Goal: Transaction & Acquisition: Purchase product/service

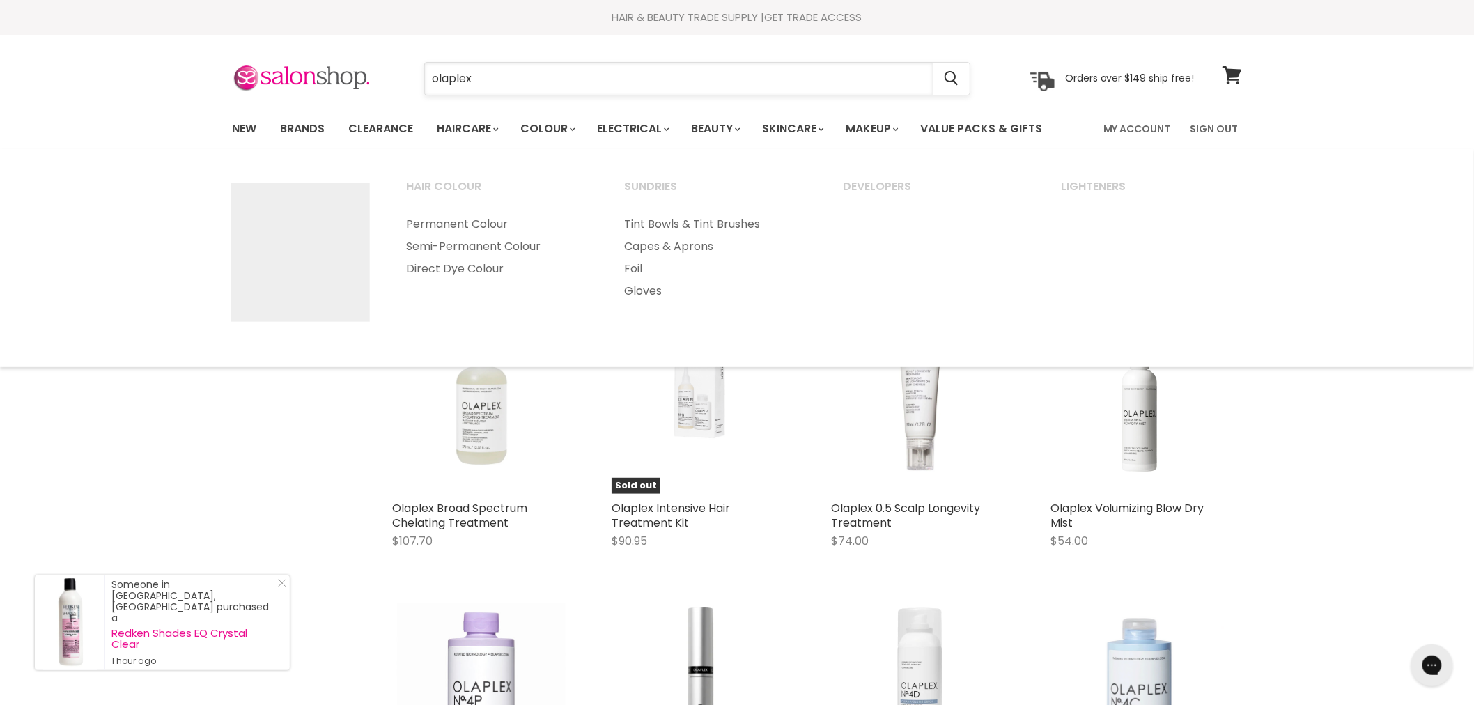
click at [484, 65] on input "olaplex" at bounding box center [679, 79] width 508 height 32
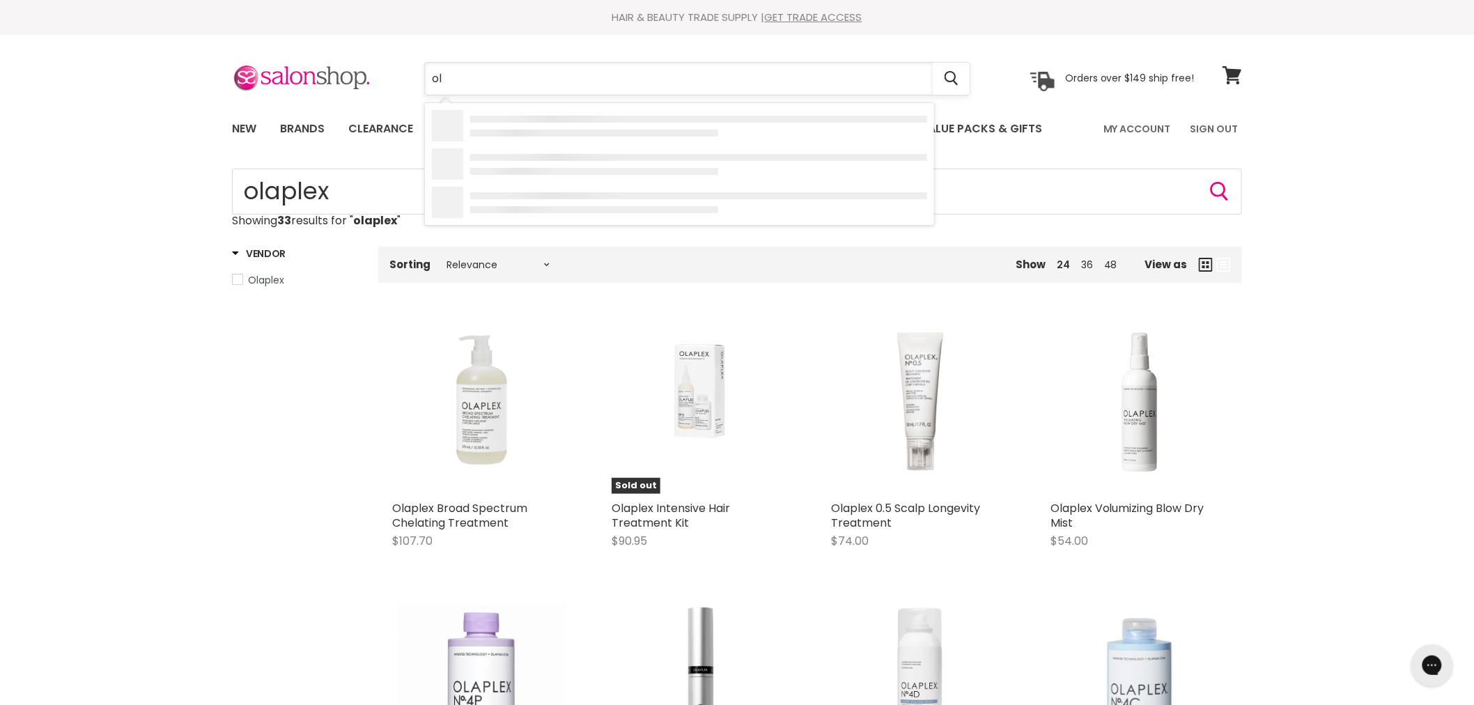
type input "o"
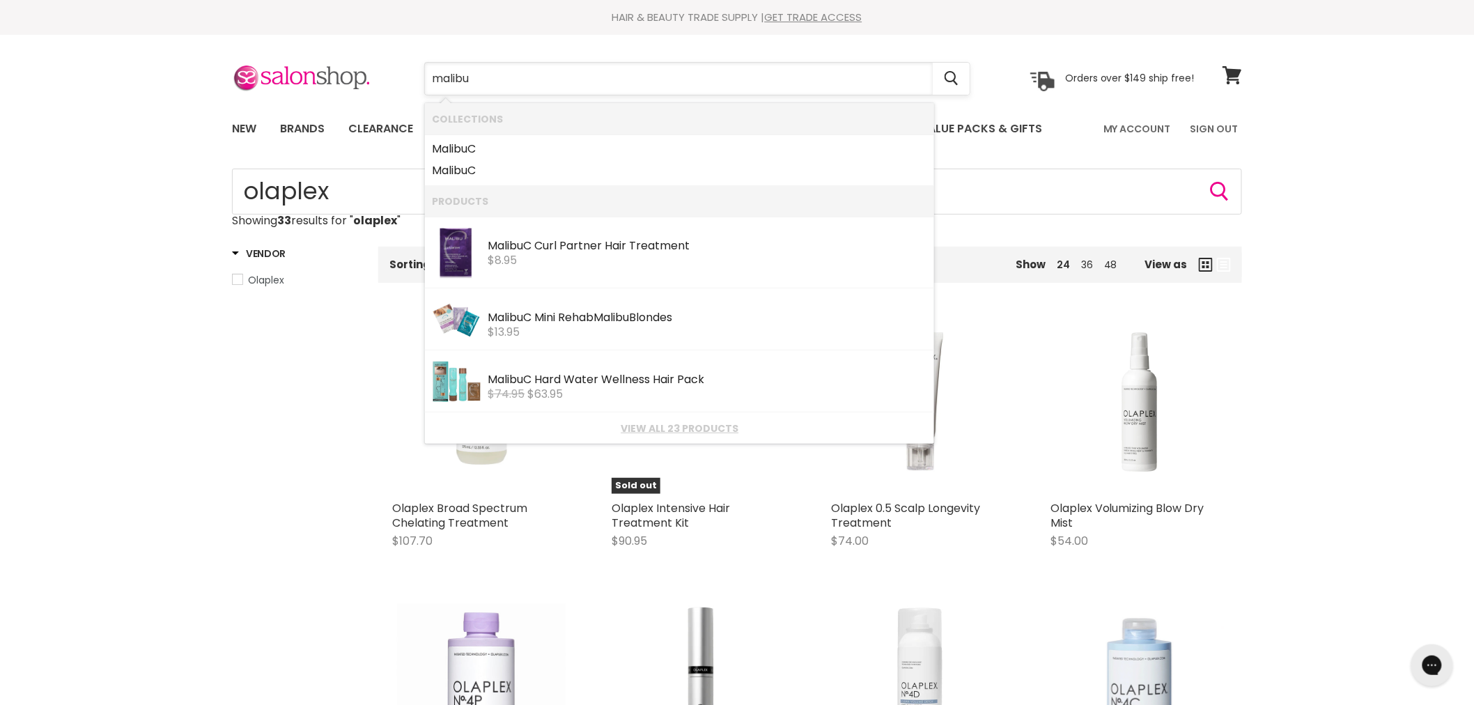
type input "malibu c"
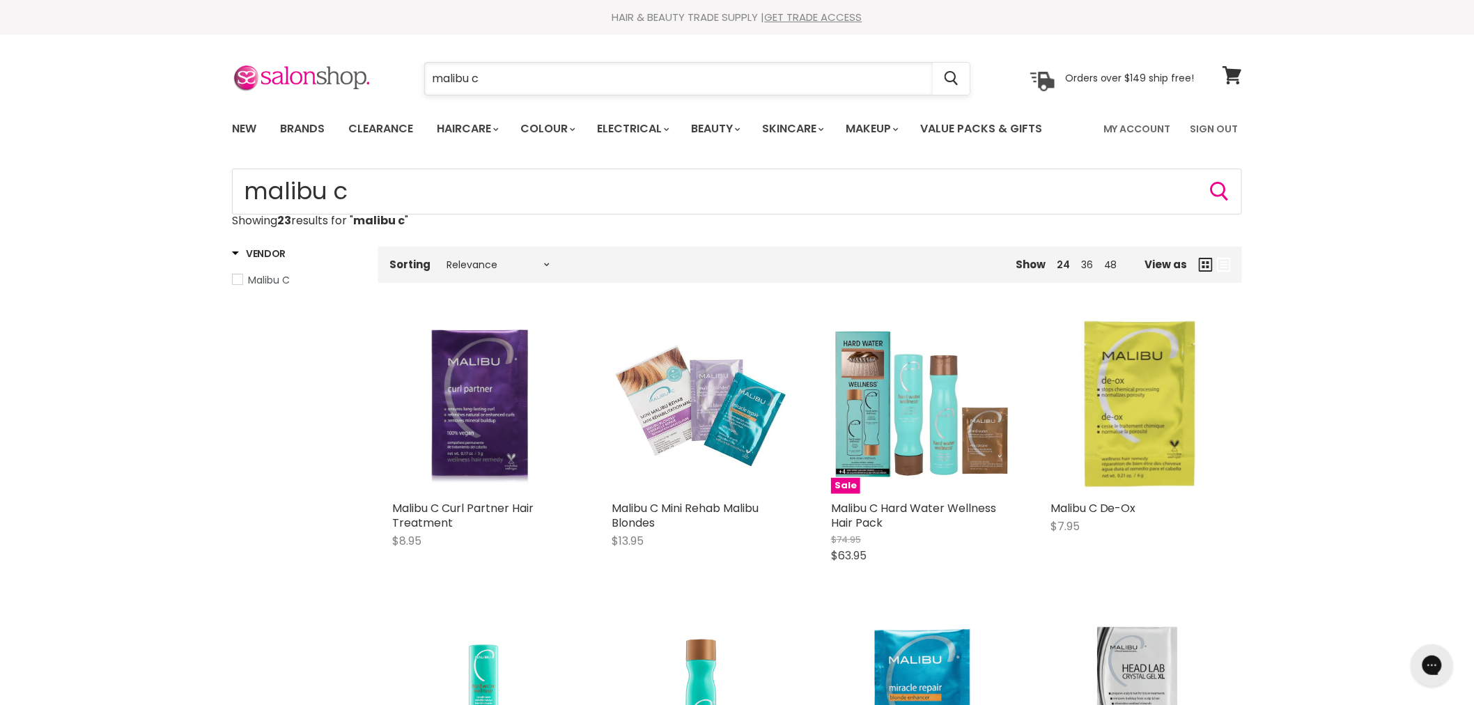
click at [518, 84] on input "malibu c" at bounding box center [679, 79] width 508 height 32
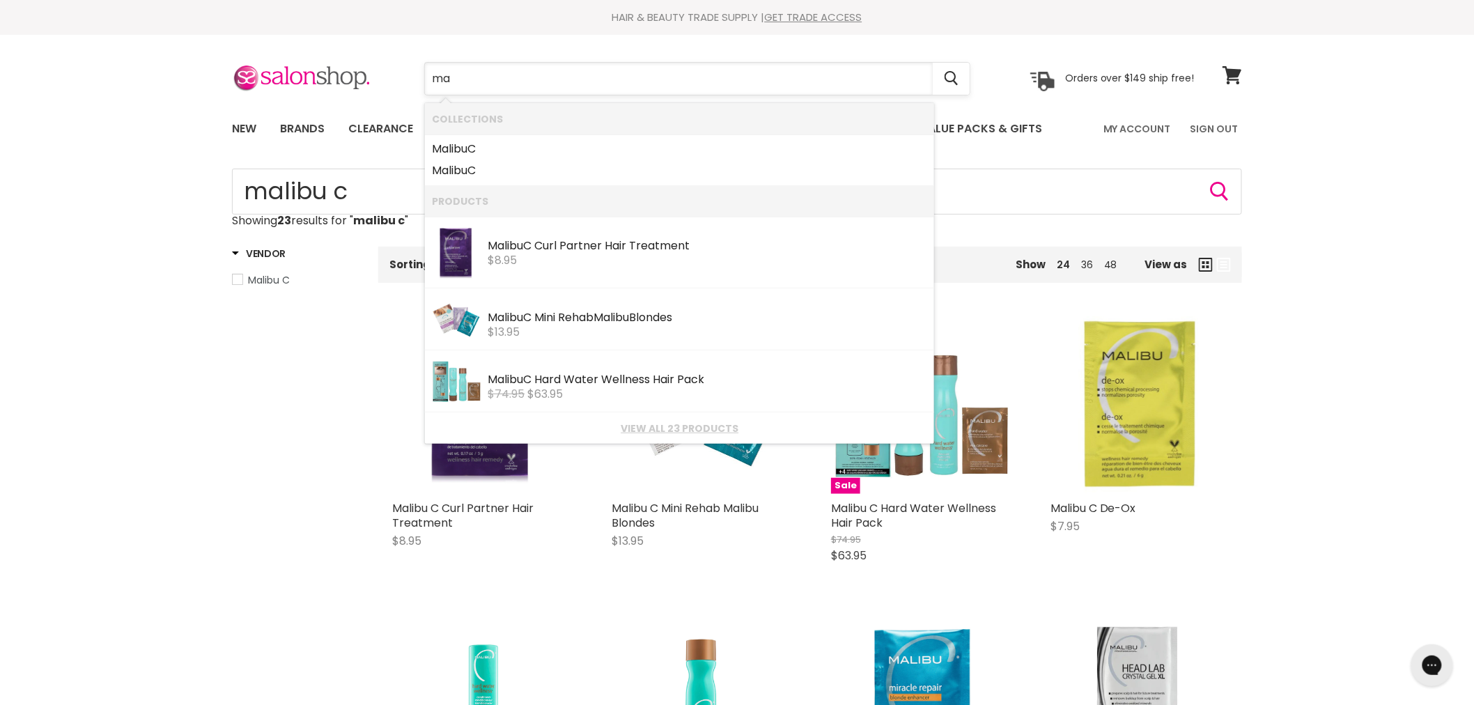
type input "m"
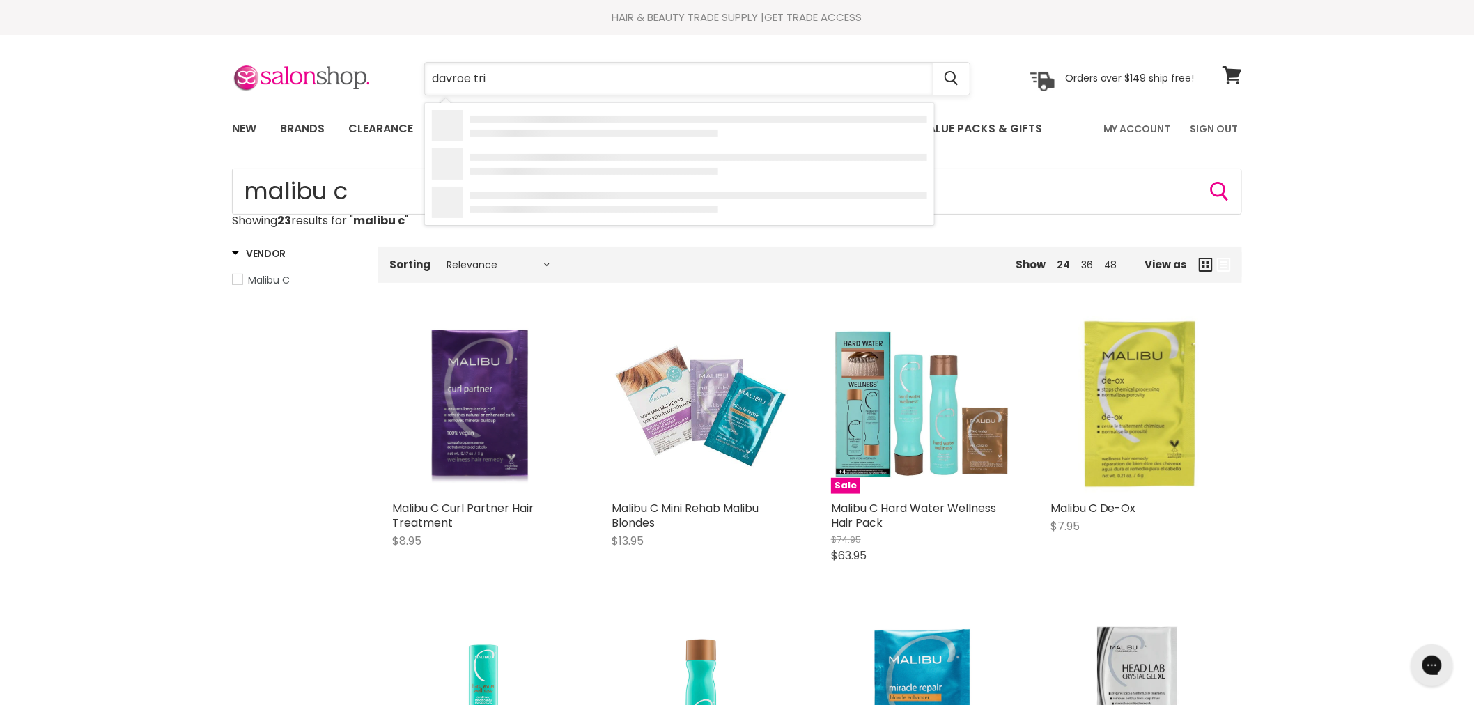
type input "davroe trio"
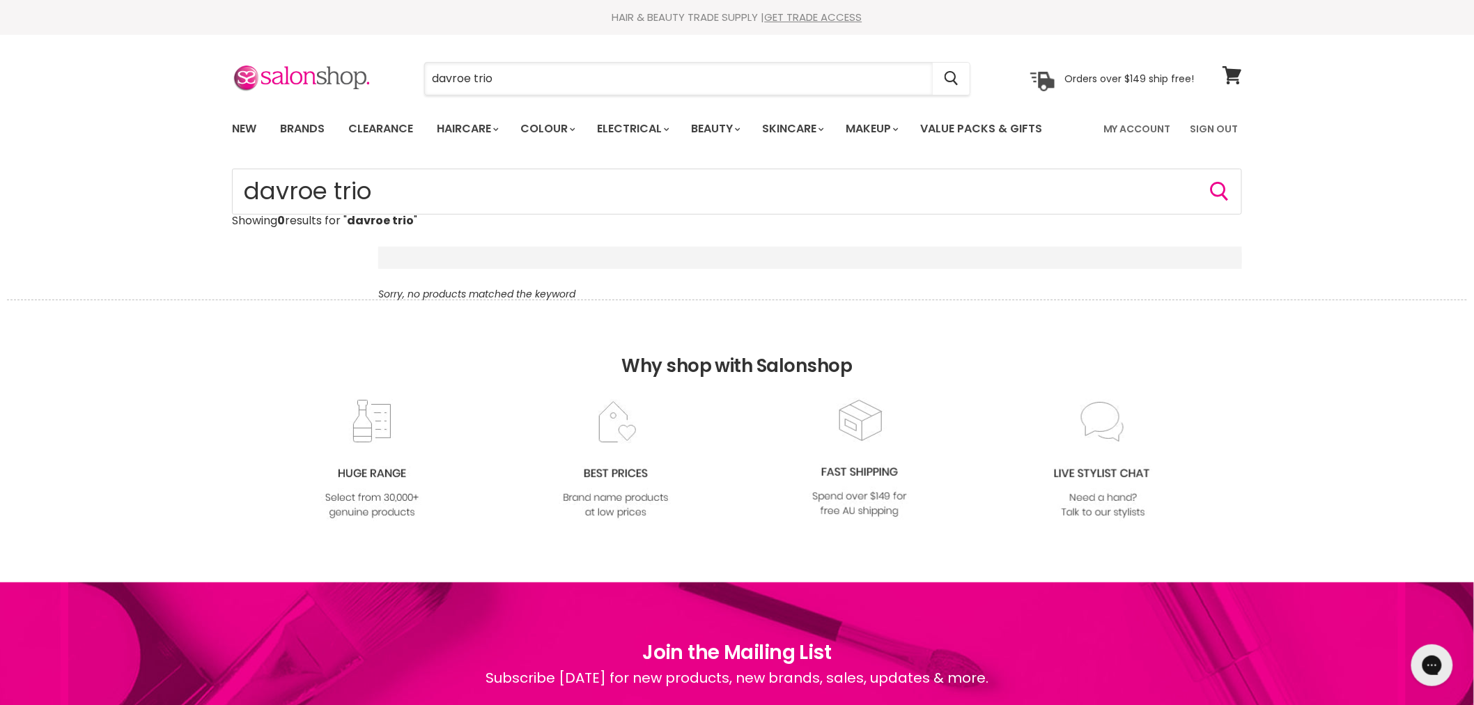
click at [516, 84] on input "davroe trio" at bounding box center [679, 79] width 508 height 32
type input "davroe"
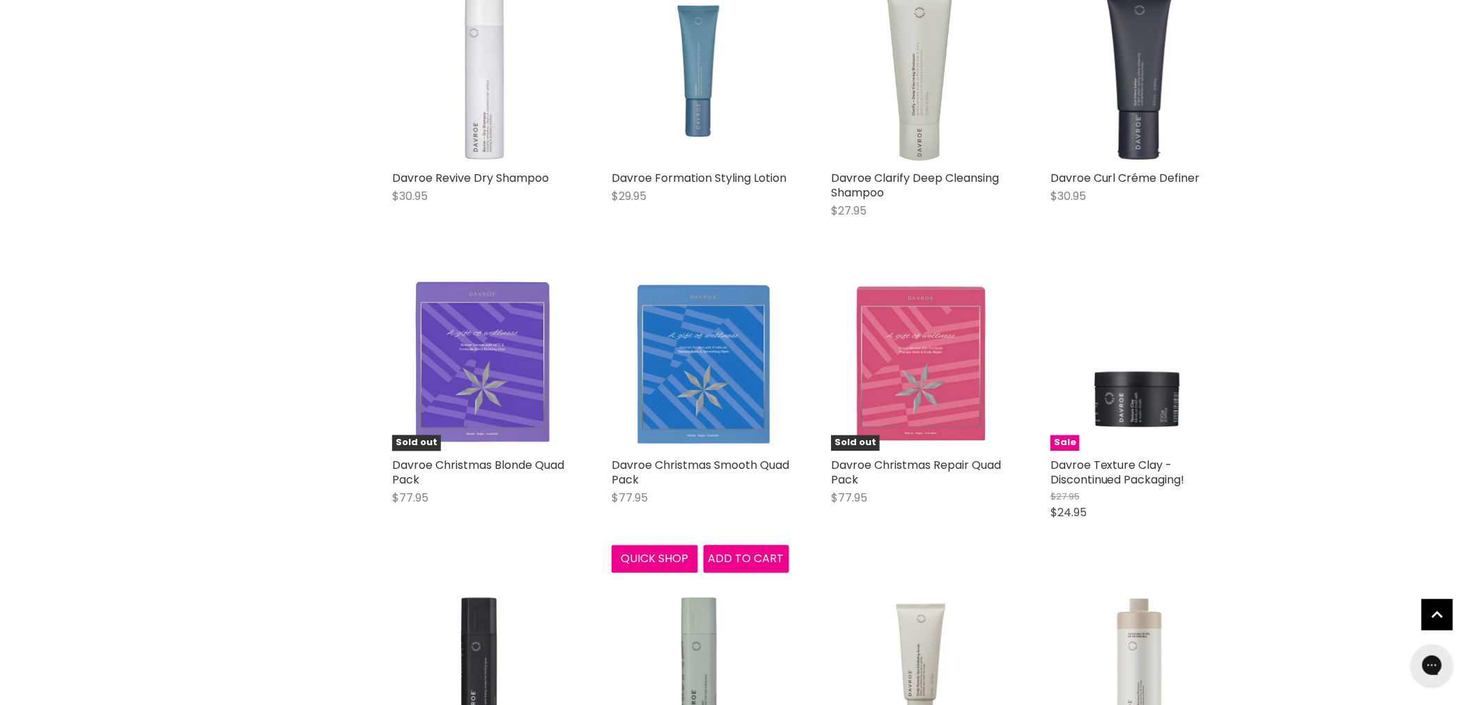
scroll to position [3328, 0]
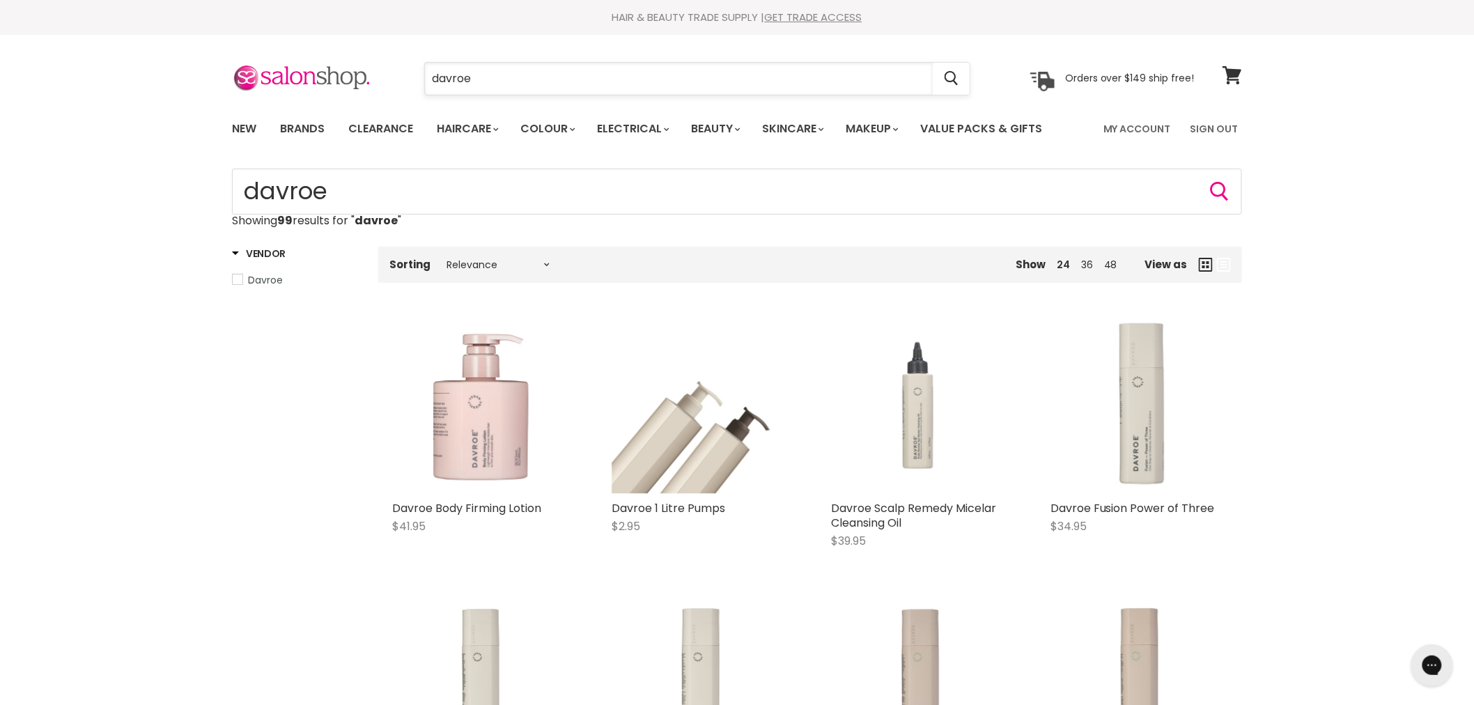
click at [538, 84] on input "davroe" at bounding box center [679, 79] width 508 height 32
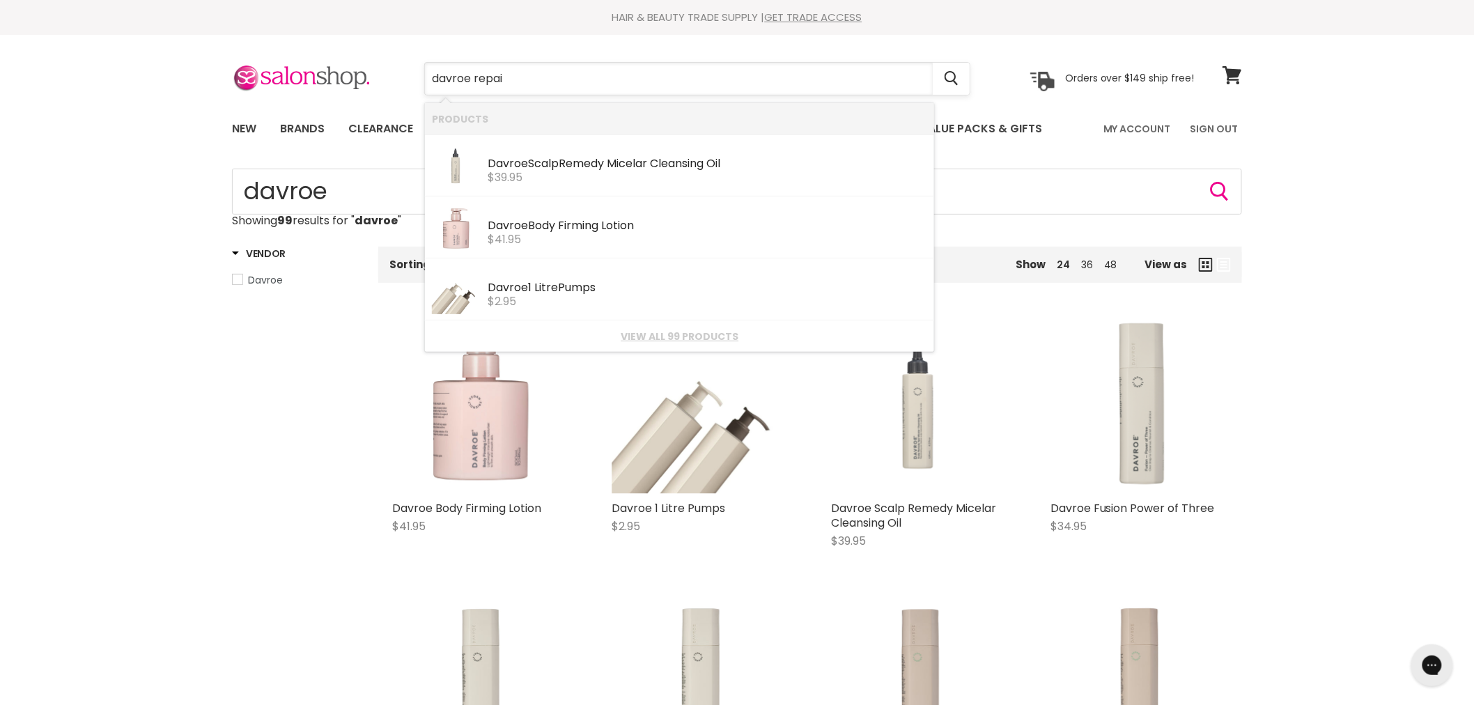
type input "davroe repair"
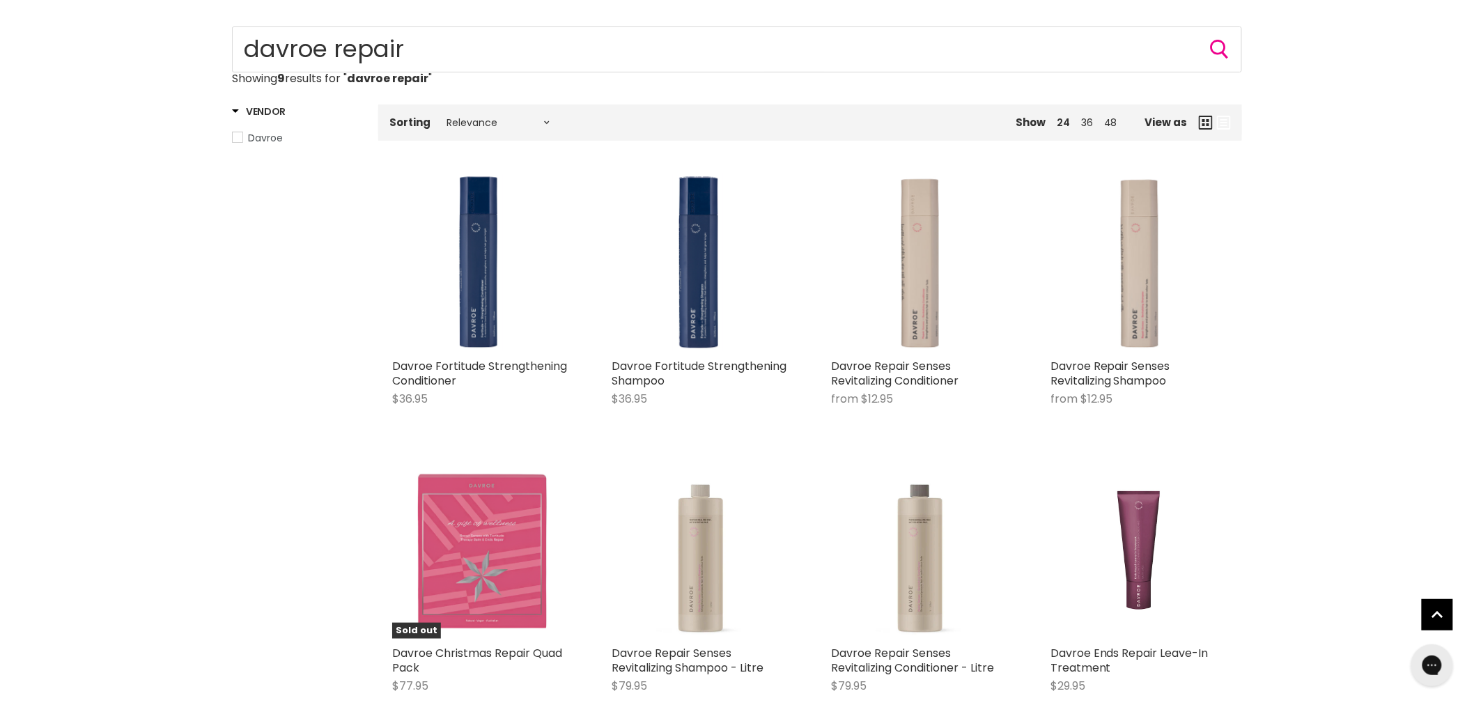
scroll to position [77, 0]
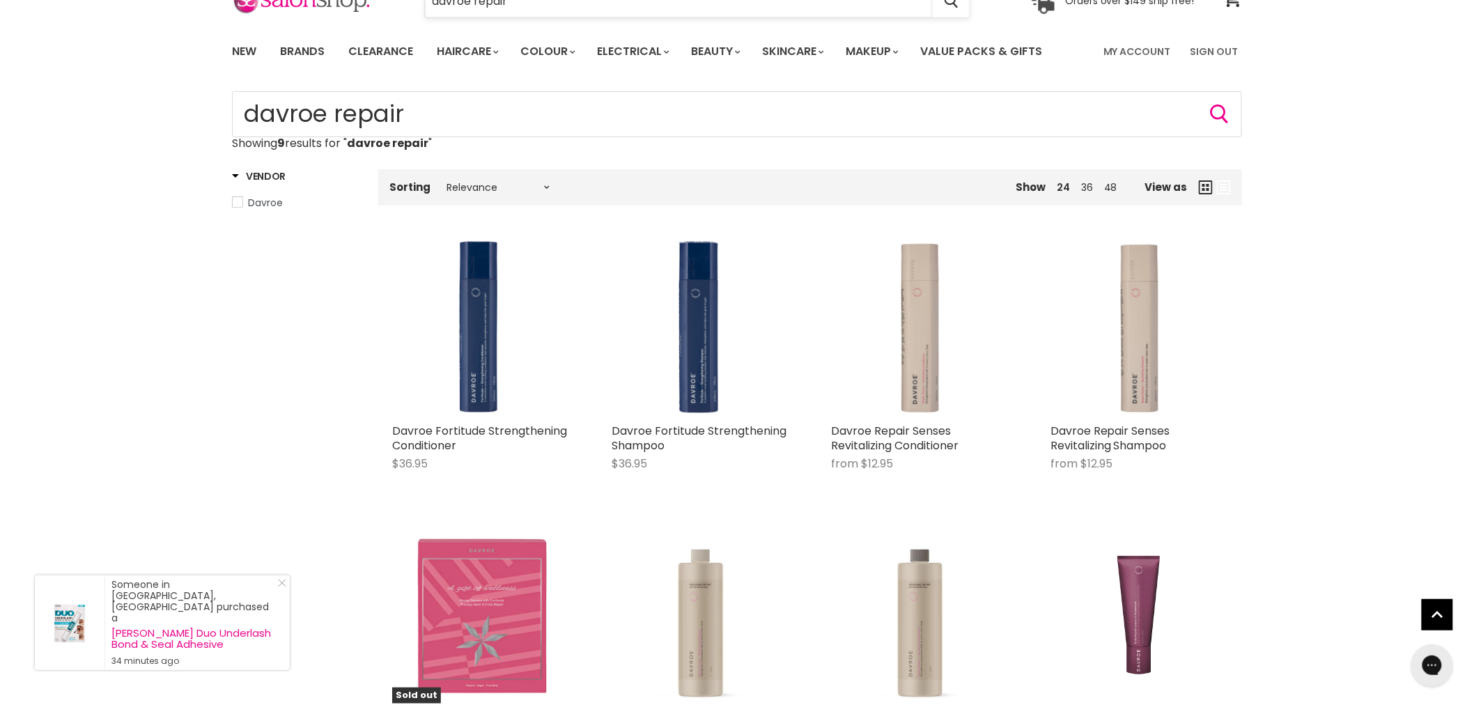
click at [520, 10] on input "davroe repair" at bounding box center [679, 1] width 508 height 32
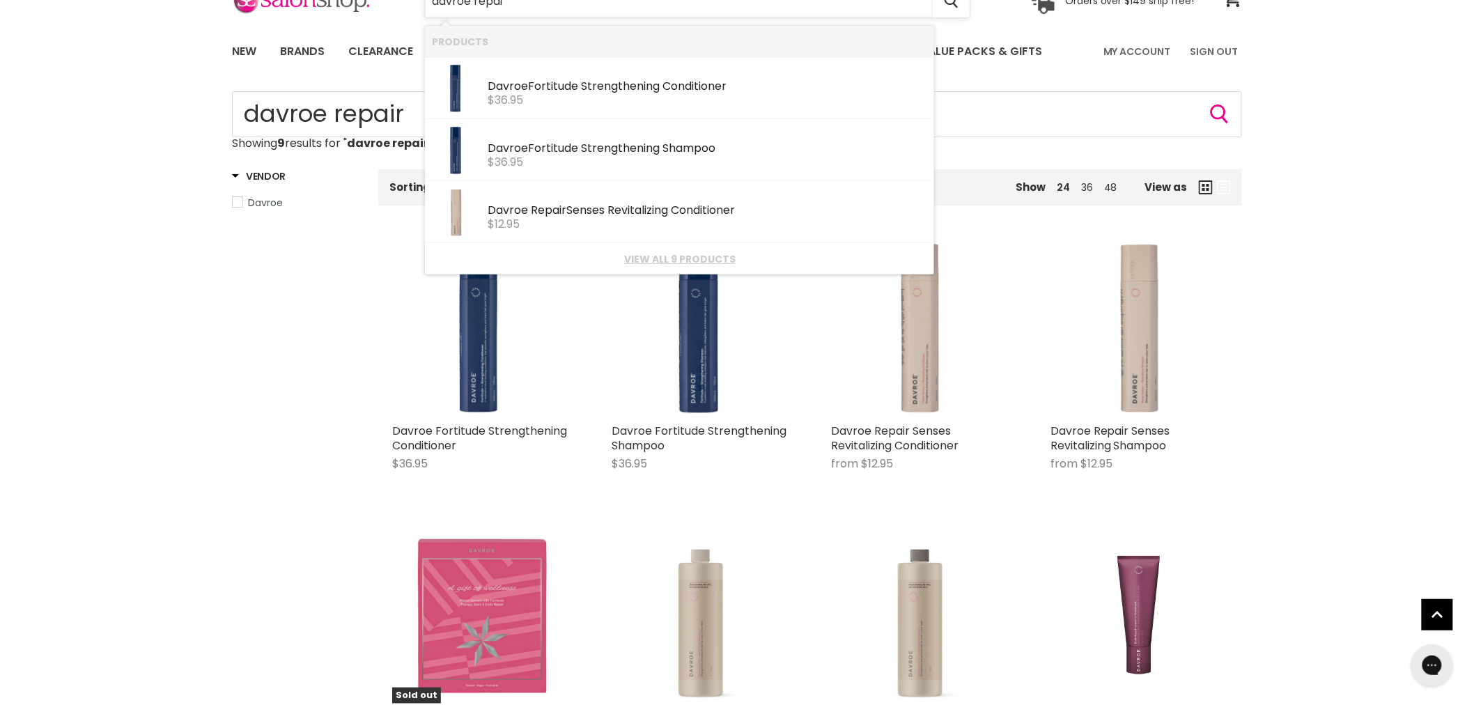
scroll to position [70, 0]
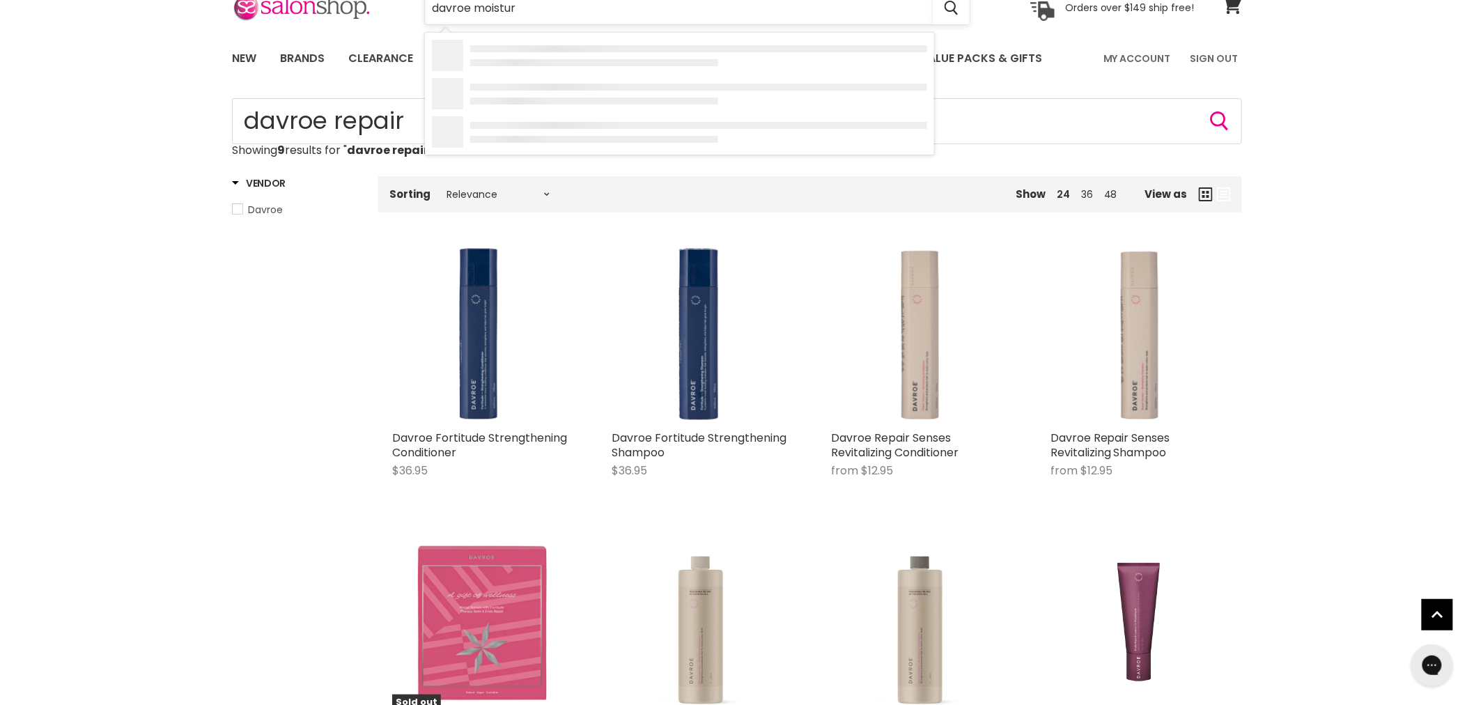
type input "davroe moisture"
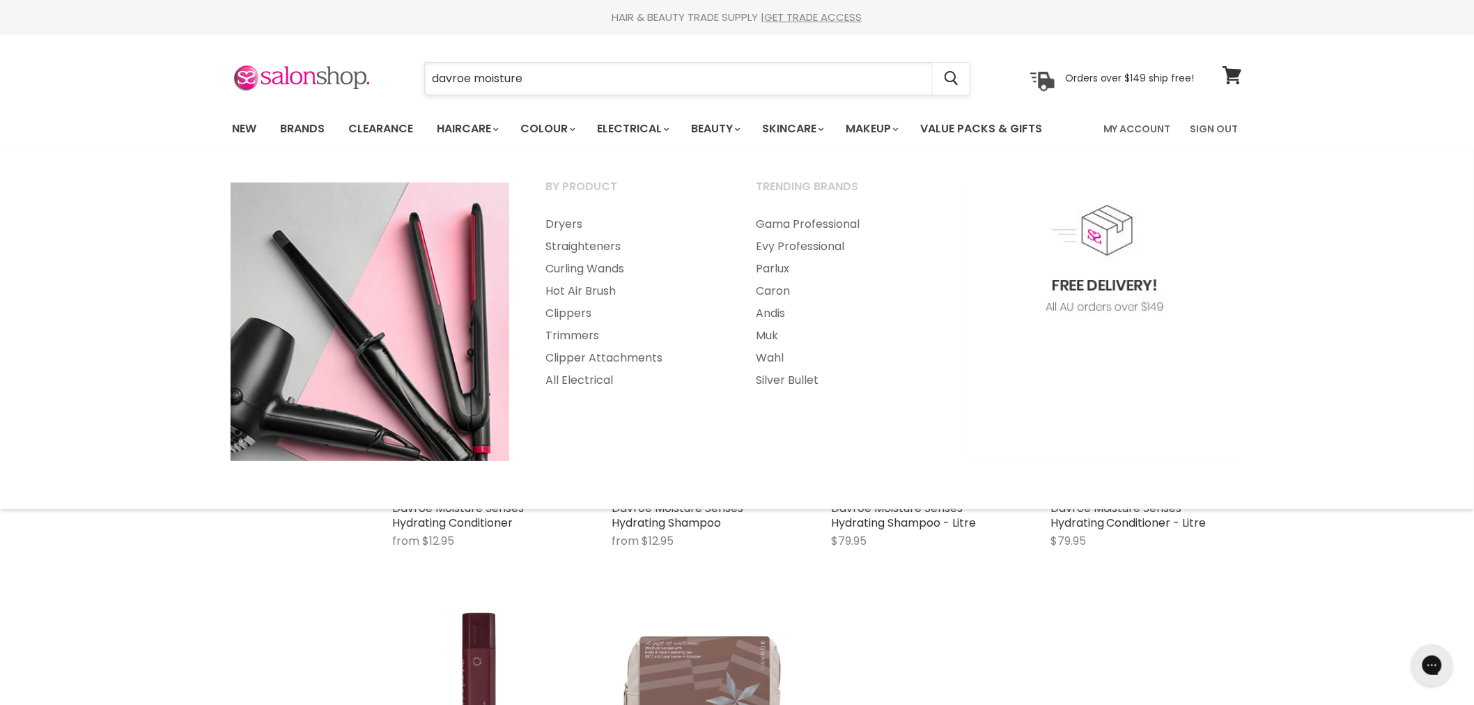
click at [569, 68] on input "davroe moisture" at bounding box center [679, 79] width 508 height 32
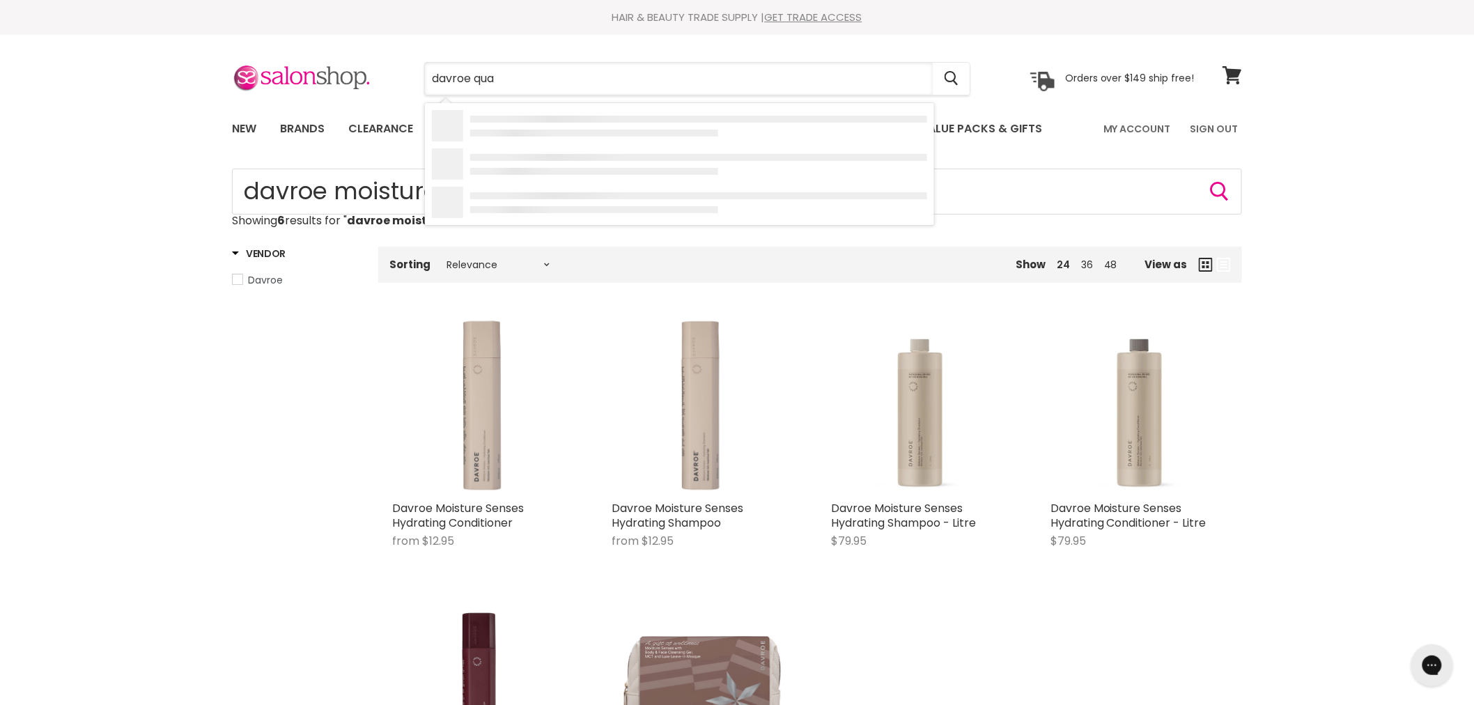
type input "davroe quad"
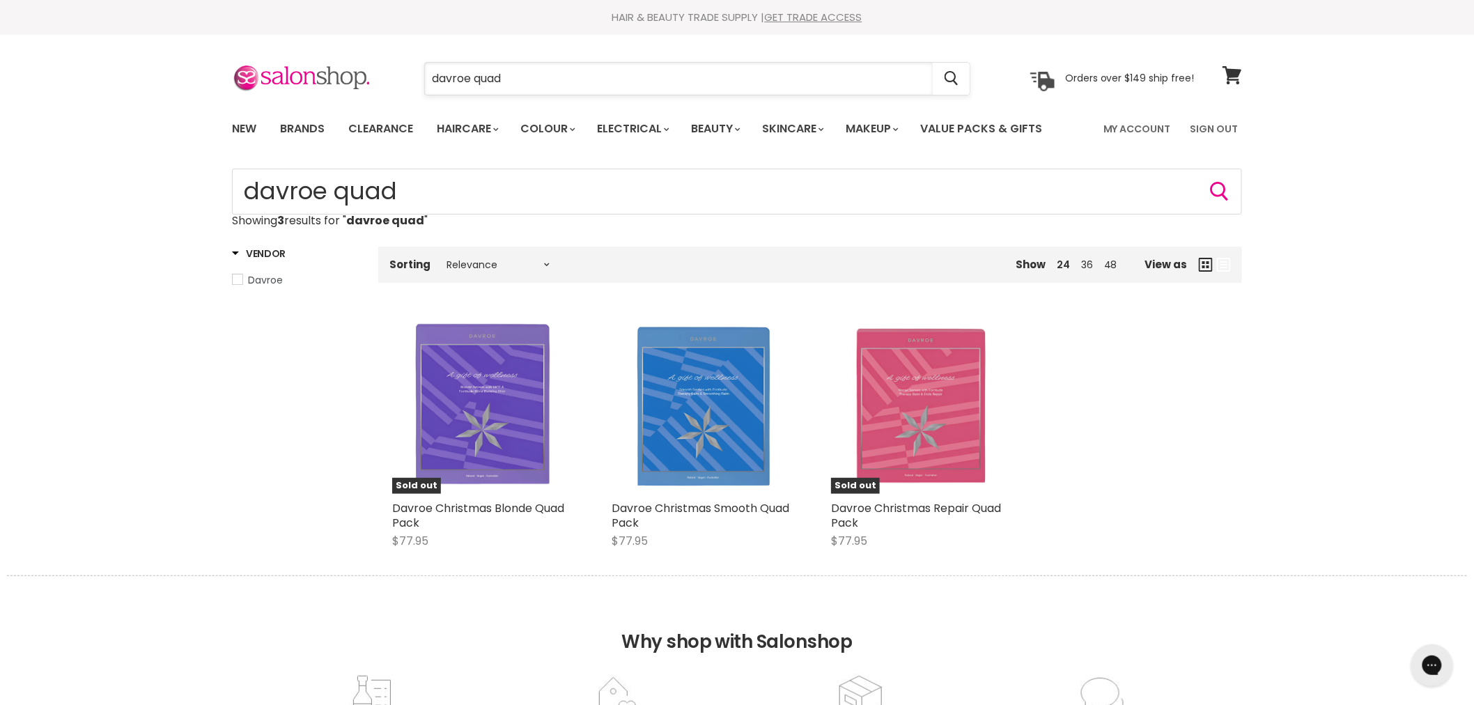
click at [540, 75] on input "davroe quad" at bounding box center [679, 79] width 508 height 32
type input "davroe travel"
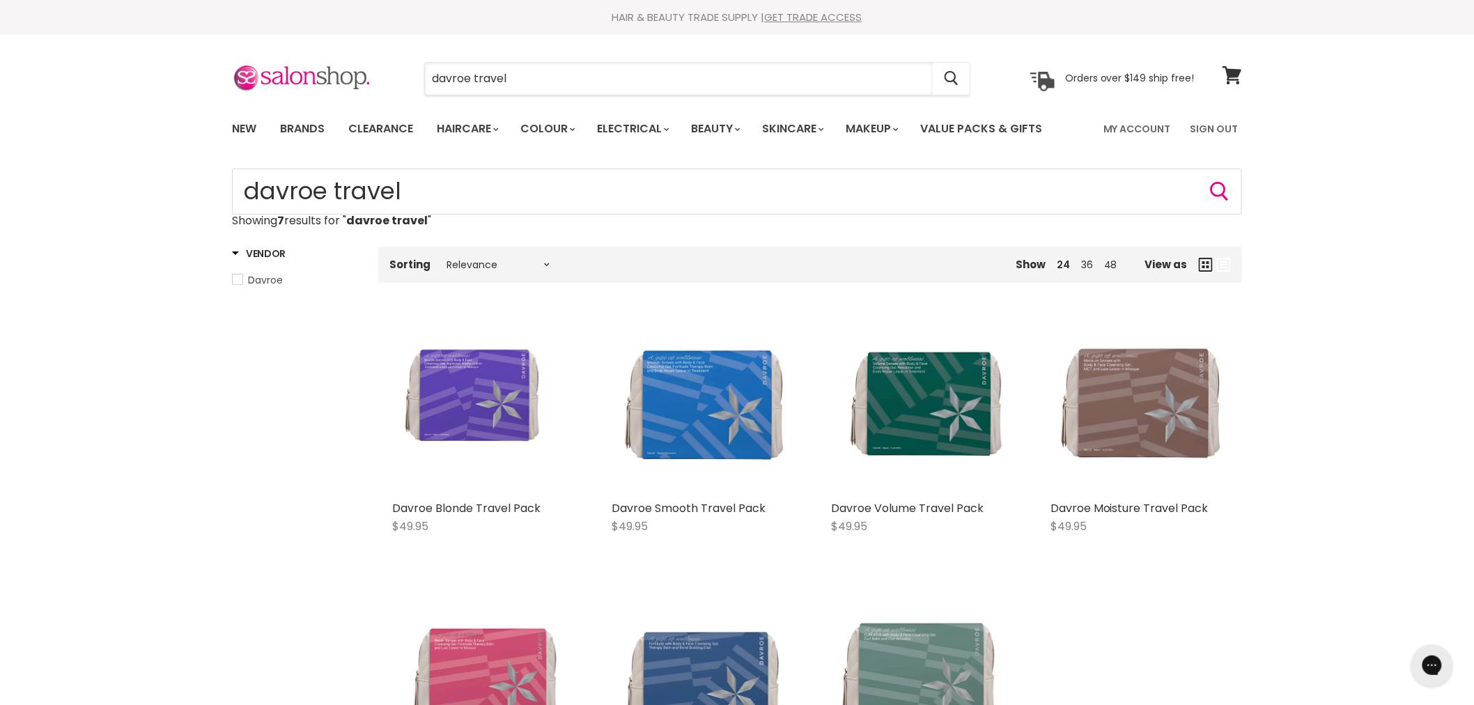
drag, startPoint x: 520, startPoint y: 86, endPoint x: 399, endPoint y: 84, distance: 120.5
click at [399, 84] on div "davroe travel Cancel" at bounding box center [697, 79] width 617 height 32
paste input "Nioxin 3D System 6 Scalp Revitalizing Conditioner"
type input "Nioxin 3D System 6 Scalp Revitalizing Conditioner"
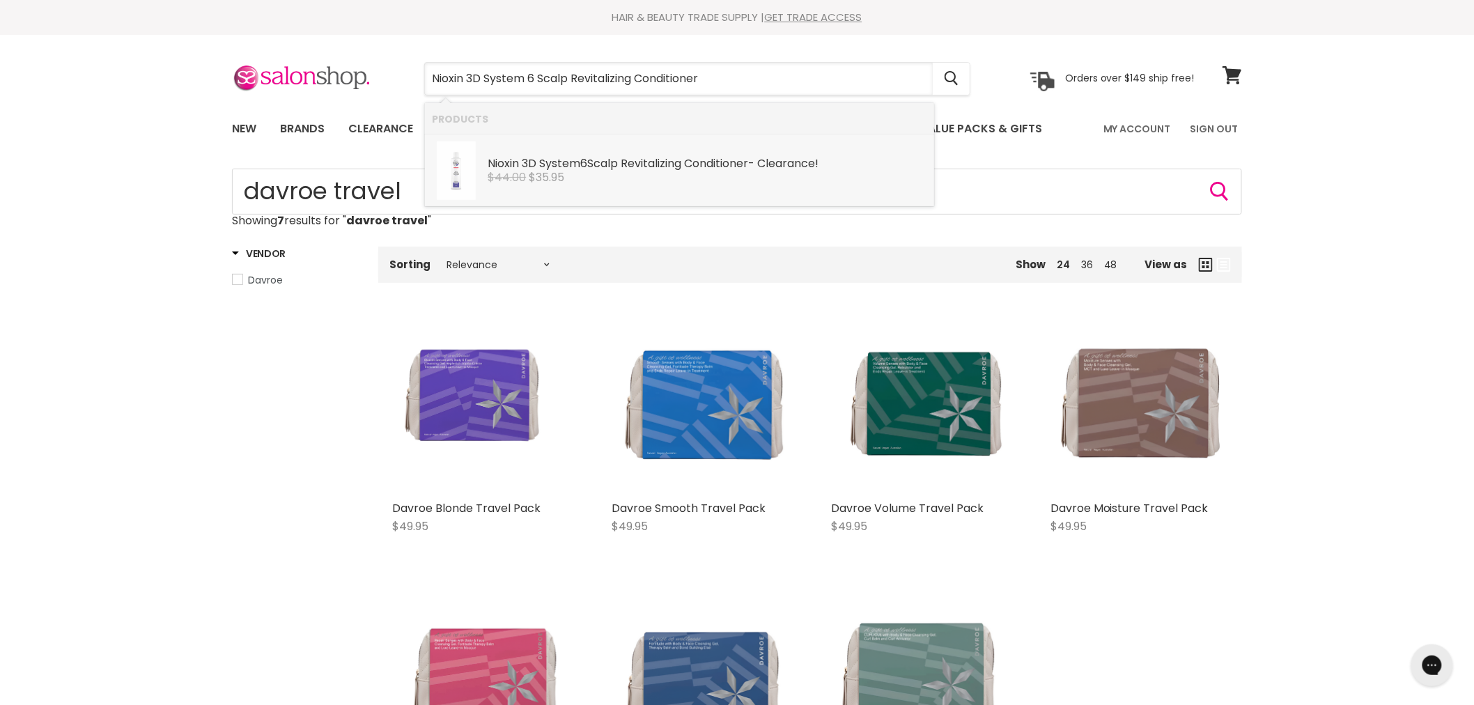
click at [660, 171] on div "$44.00 $35.95" at bounding box center [708, 177] width 440 height 13
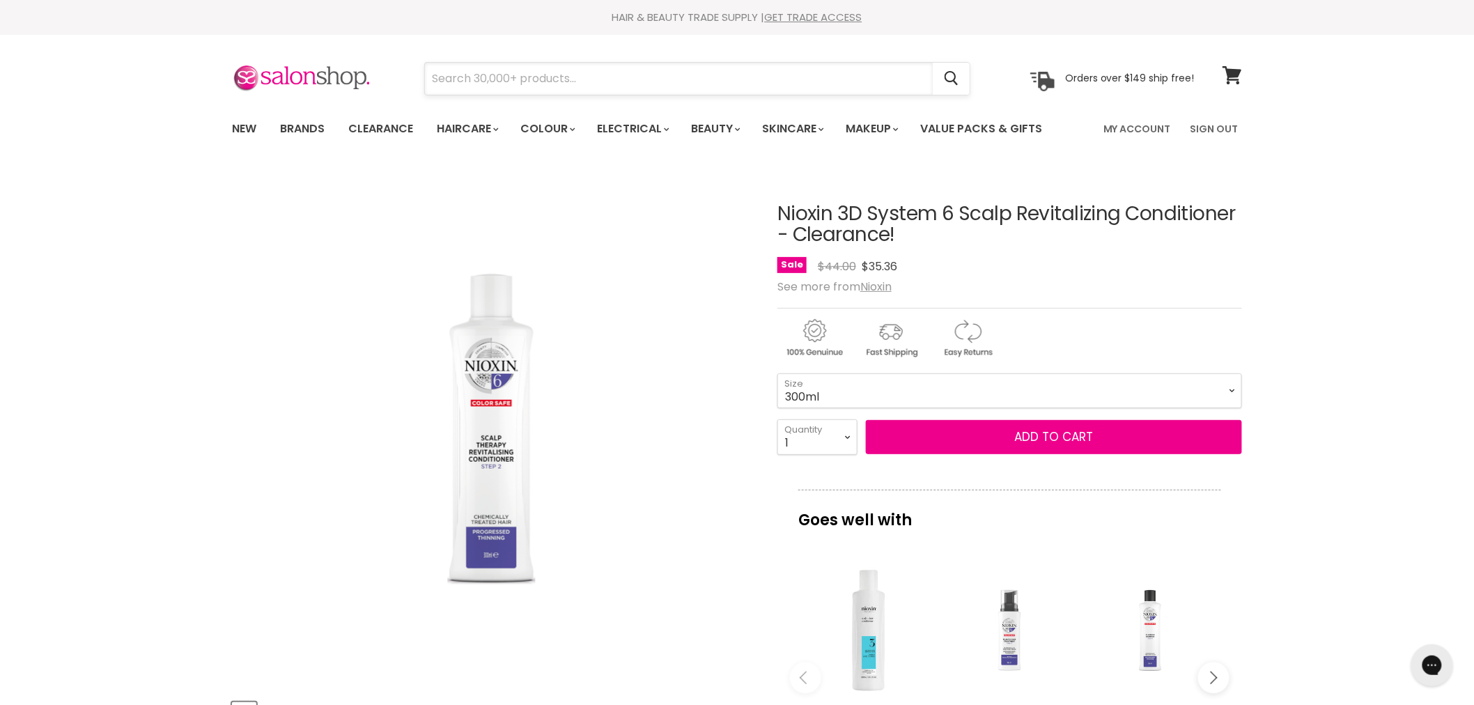
paste input "Nioxin System 6 Scalp Treatment - Clearance!"
type input "Nioxin System 6 Scalp Treatment - Clearance!"
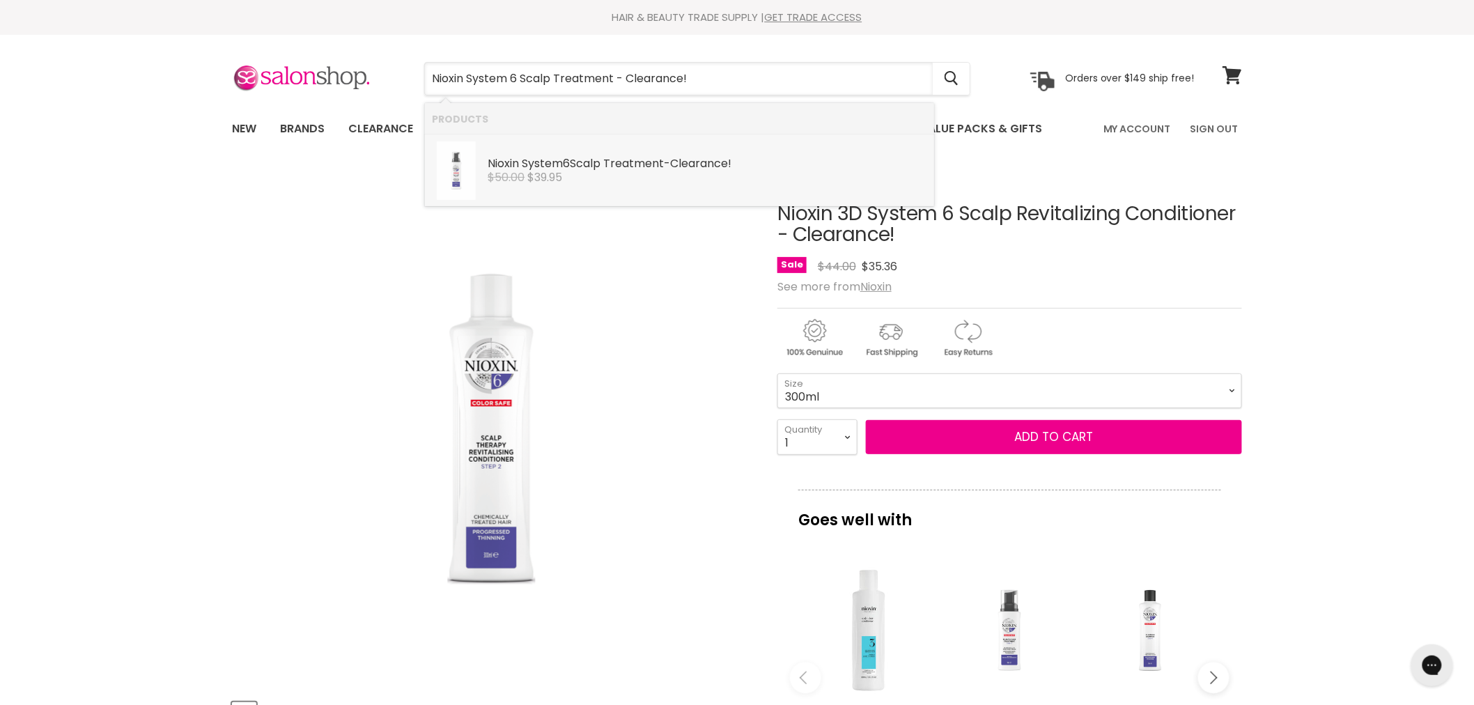
click at [580, 166] on b "Scalp" at bounding box center [585, 163] width 31 height 16
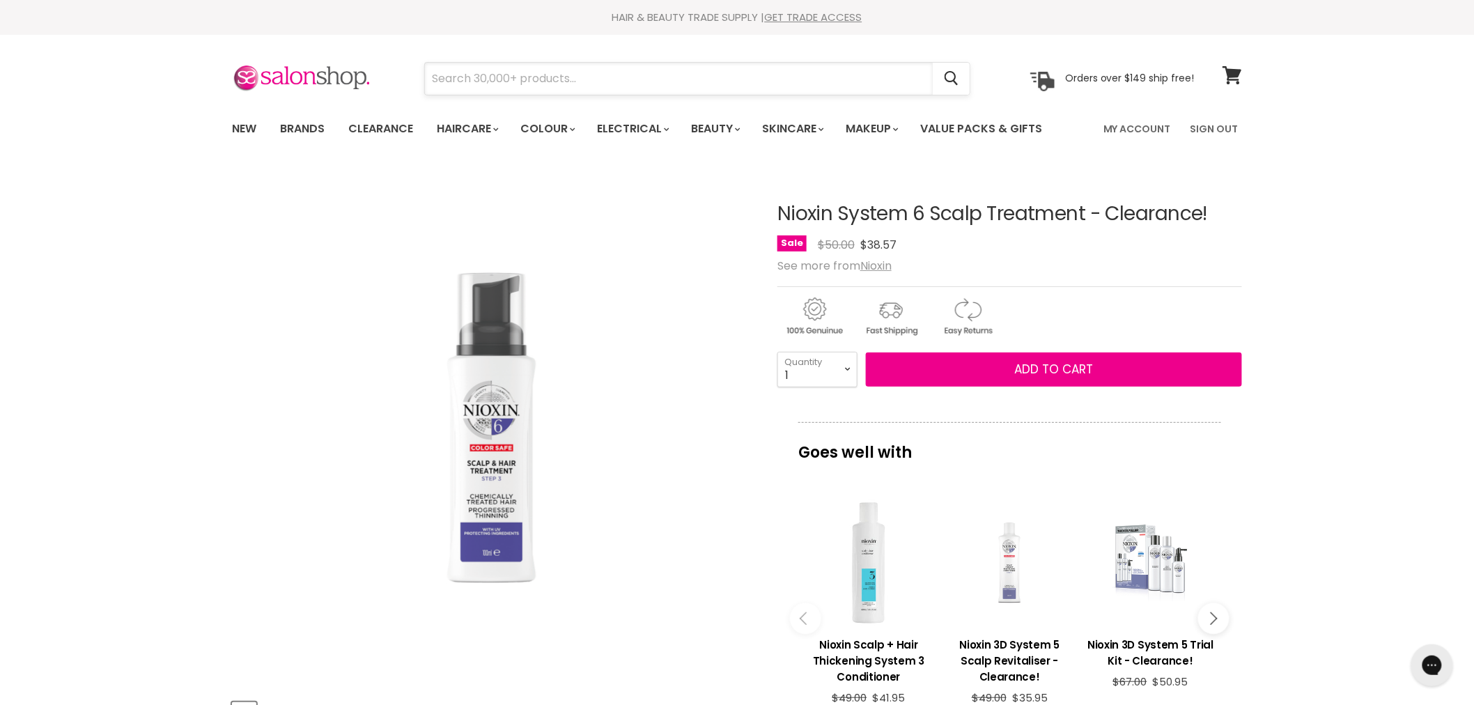
paste input "Nioxin 3D System 5 Scalp Revitaliser - Clearance!"
type input "Nioxin 3D System 5 Scalp Revitaliser - Clearance!"
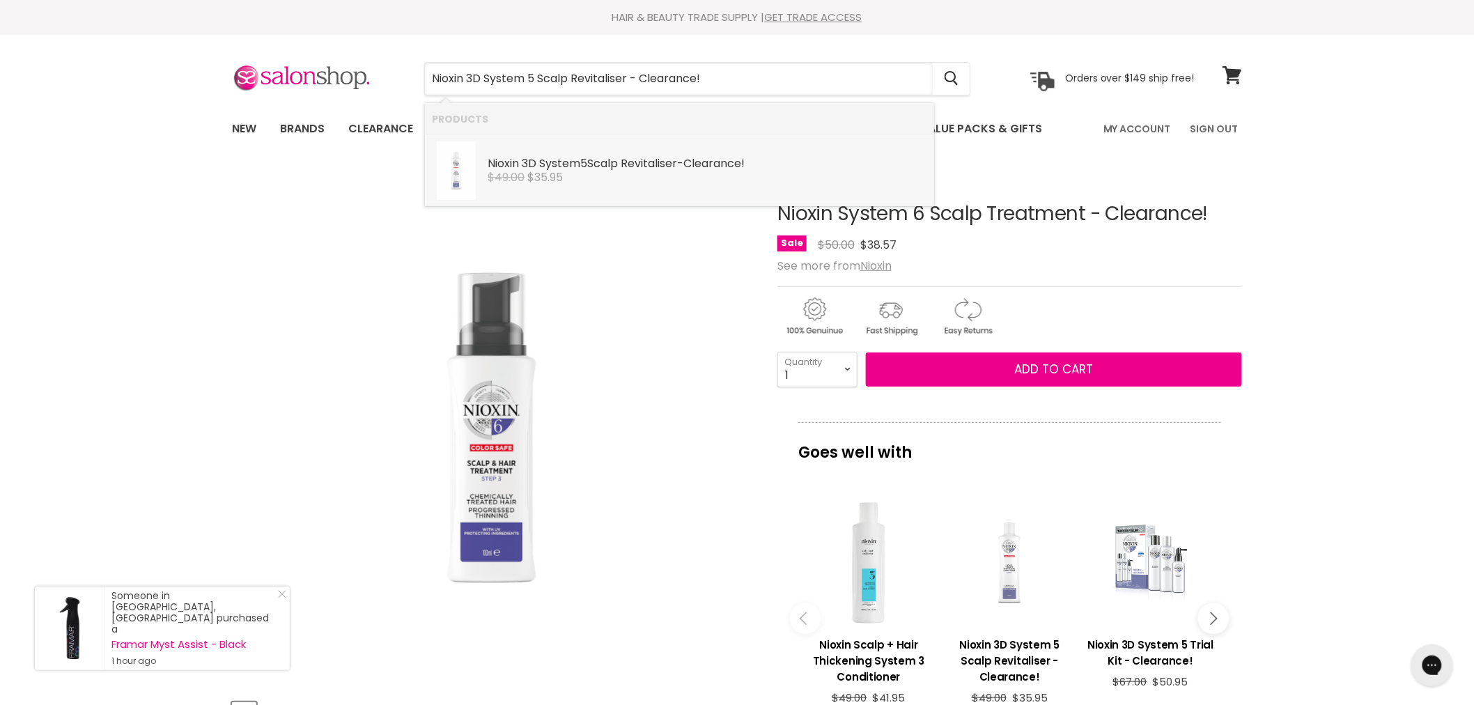
click at [618, 166] on b "Scalp" at bounding box center [602, 163] width 31 height 16
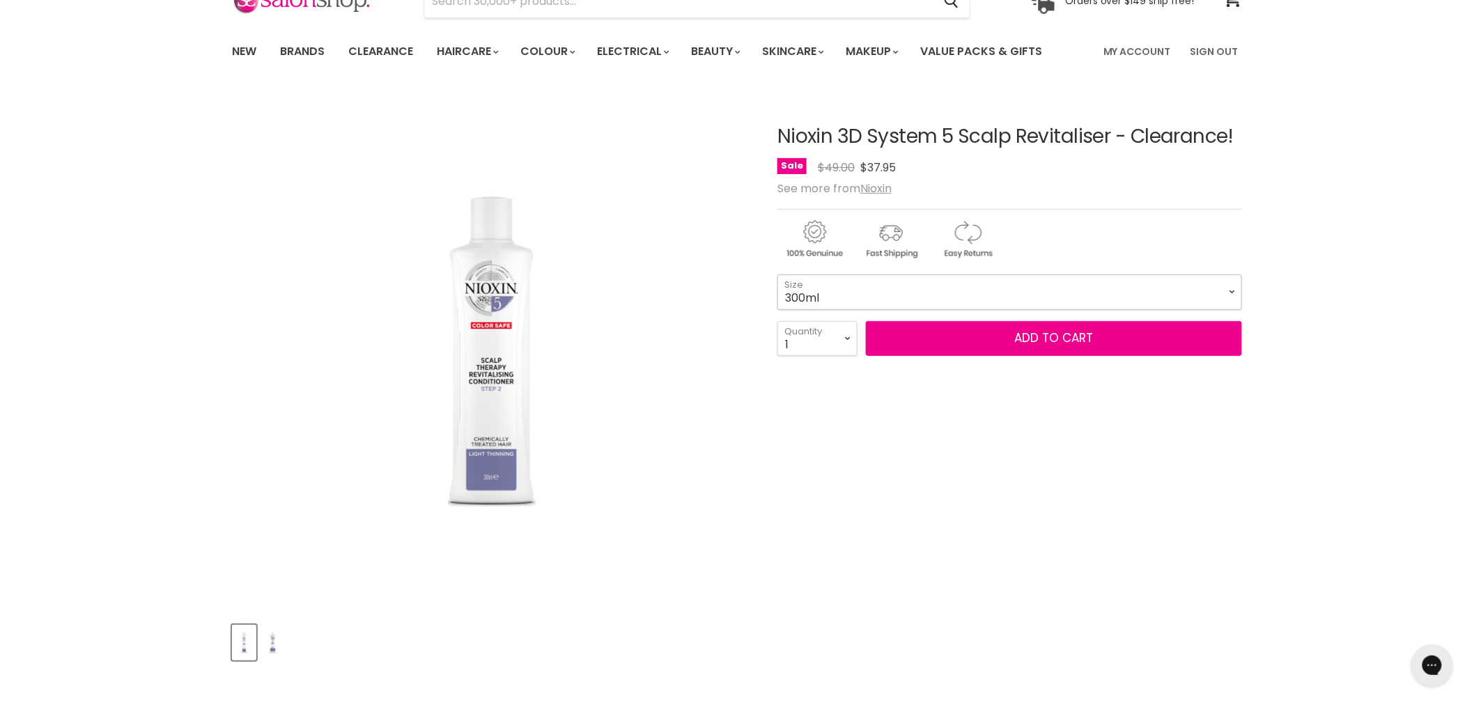
click at [936, 295] on select "300ml 1 Litre" at bounding box center [1009, 291] width 465 height 35
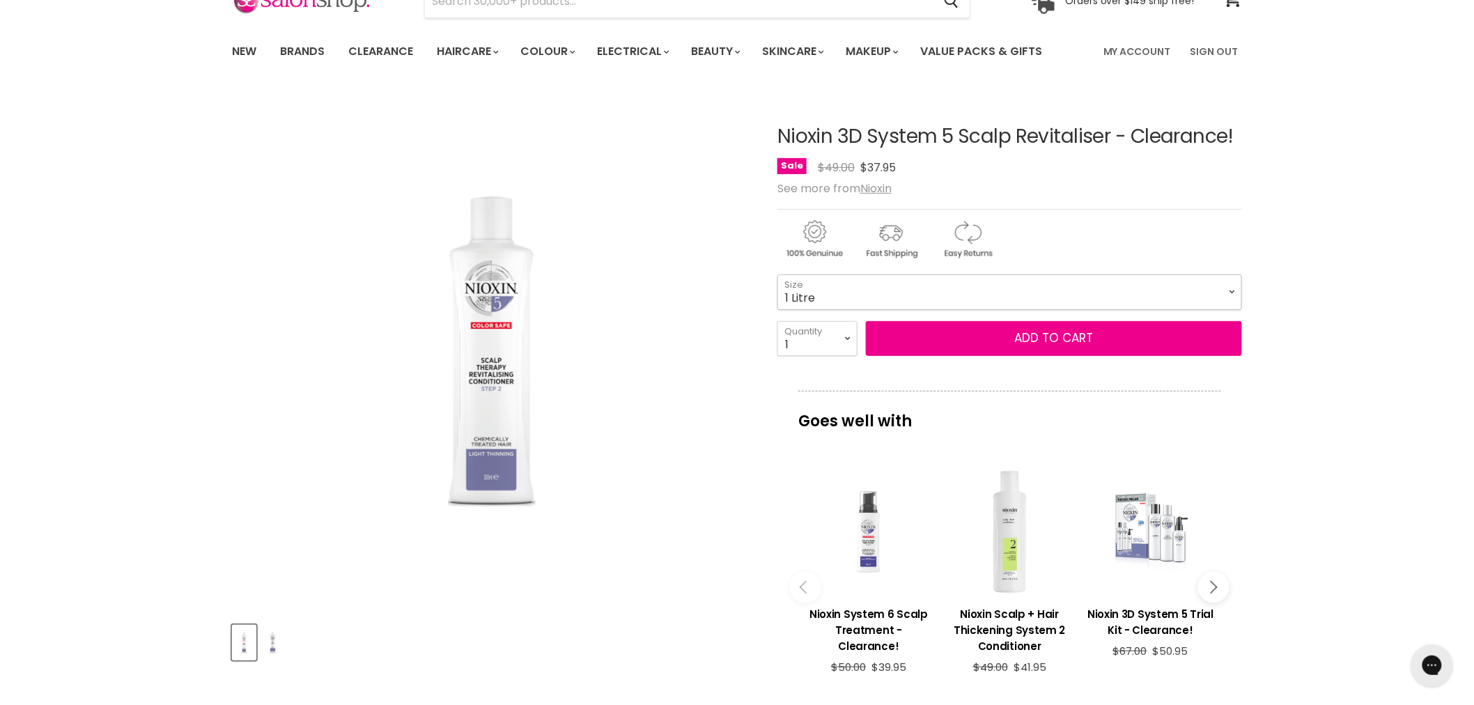
click at [777, 274] on select "300ml 1 Litre" at bounding box center [1009, 291] width 465 height 35
select select "1 Litre"
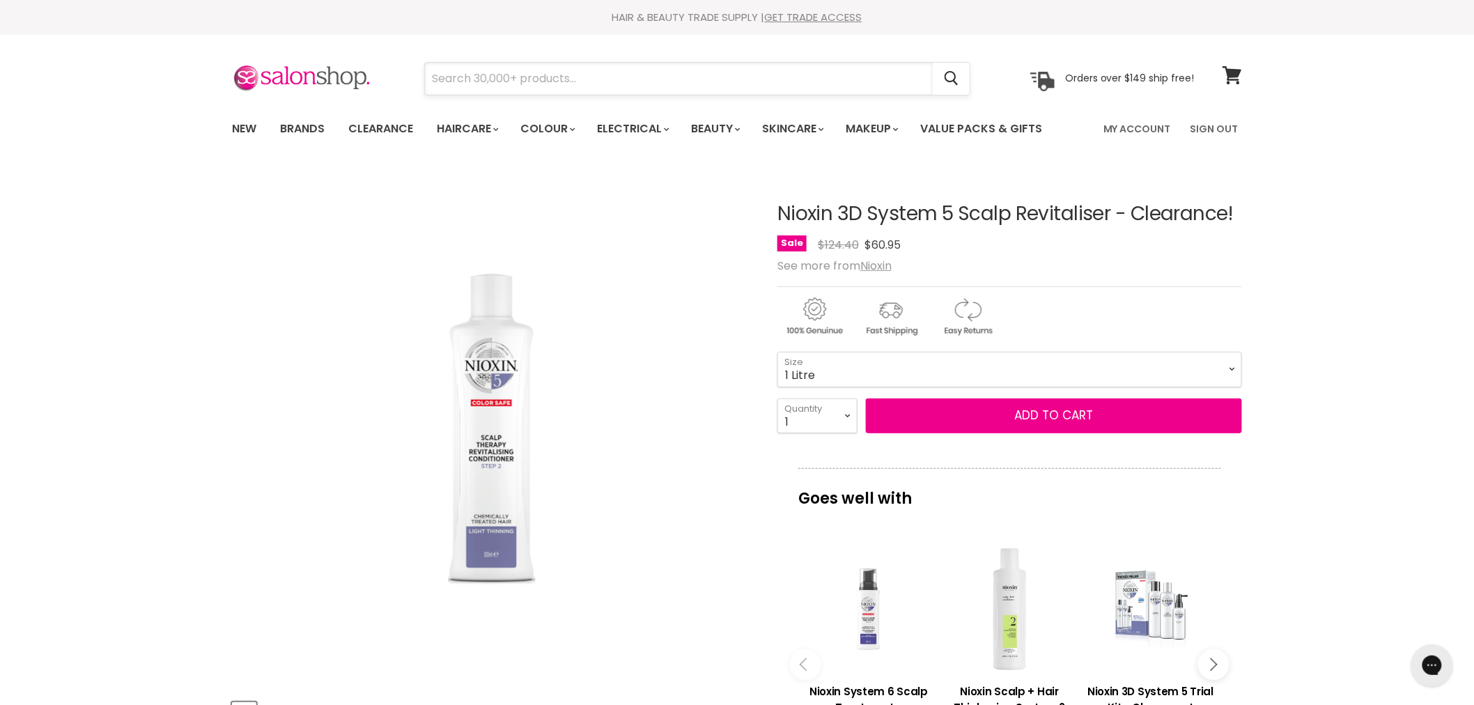
paste input "Nioxin 3D System 5 Trial Kit - Clearance!"
type input "Nioxin 3D System 5 Trial Kit - Clearance!"
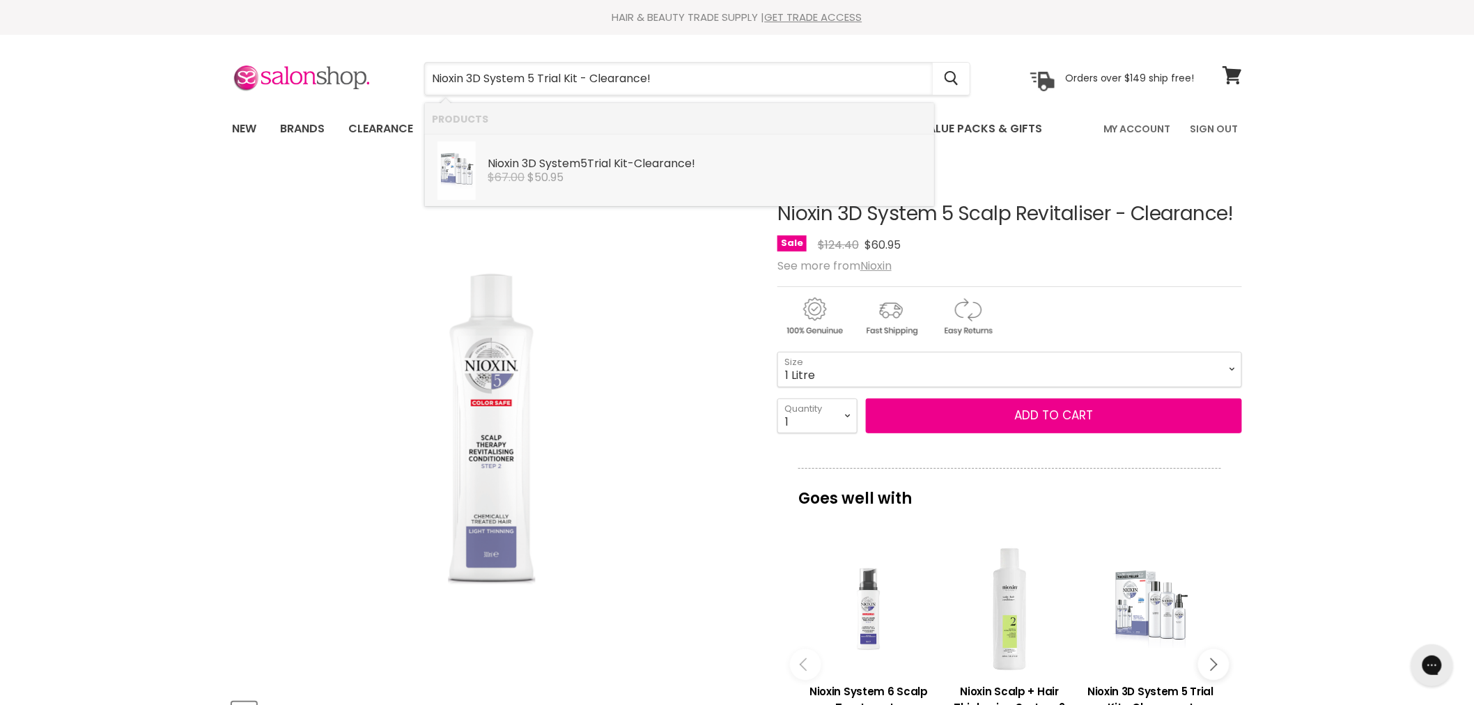
click at [573, 176] on div "$67.00 $50.95" at bounding box center [708, 177] width 440 height 13
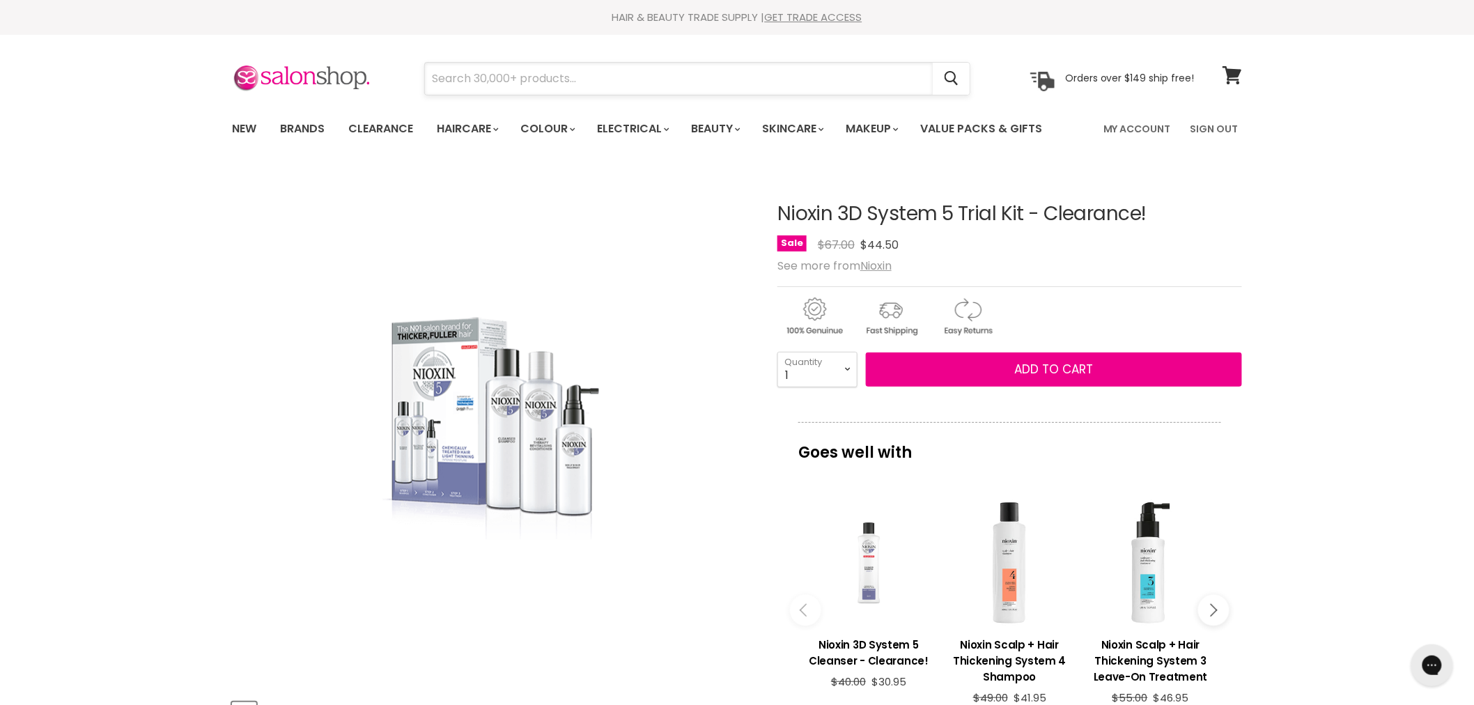
paste input "Nioxin 3D System 5 Cleanser - Clearance!"
type input "Nioxin 3D System 5 Cleanser - Clearance!"
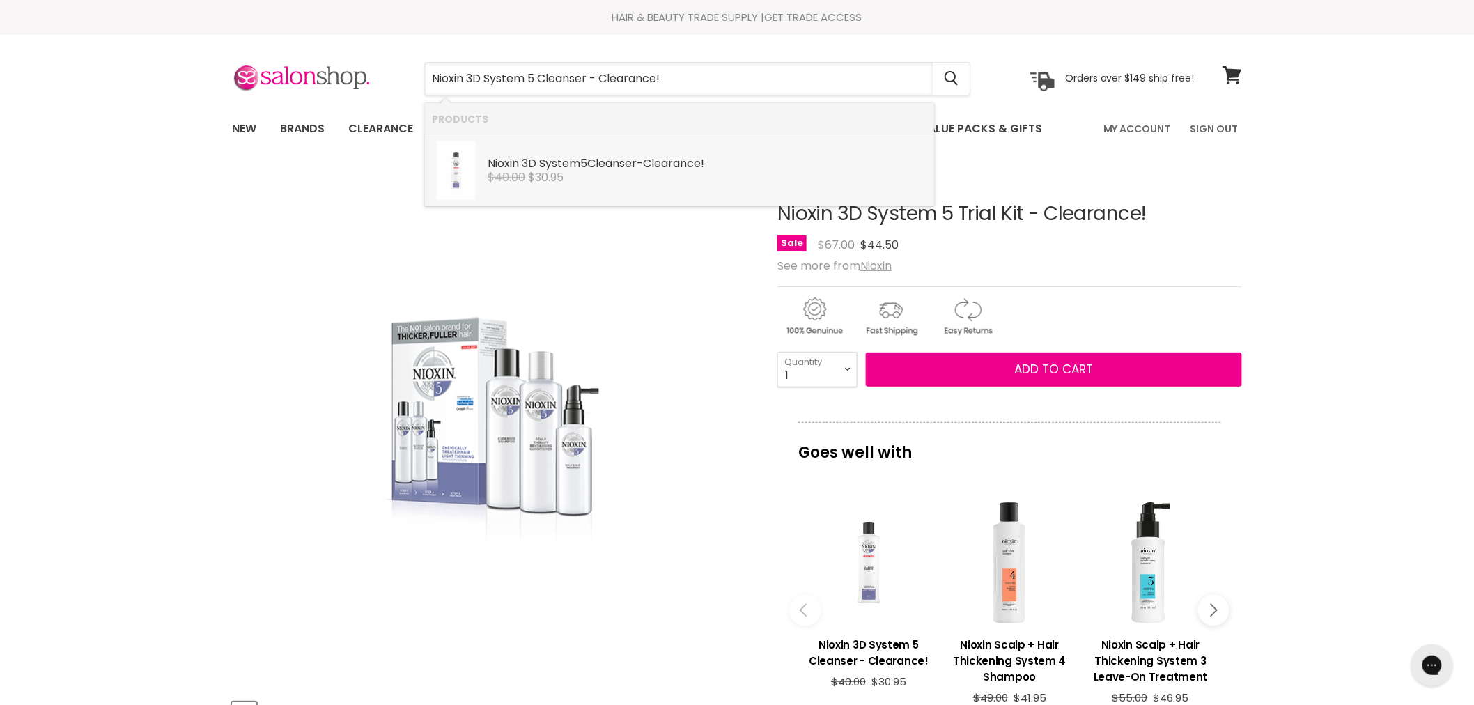
click at [645, 171] on div "$40.00 $30.95" at bounding box center [708, 177] width 440 height 13
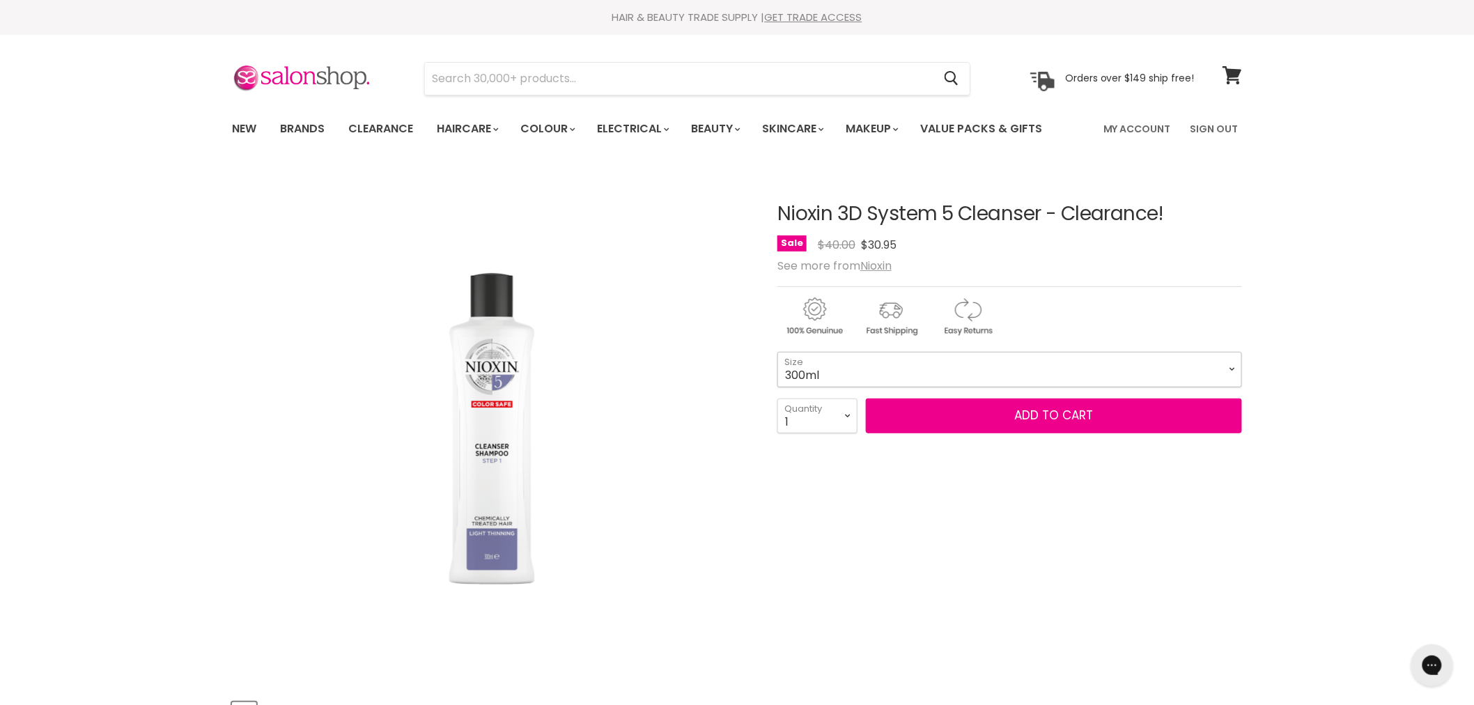
click at [993, 367] on select "300ml 1 Litre" at bounding box center [1009, 369] width 465 height 35
click at [777, 352] on select "300ml 1 Litre" at bounding box center [1009, 369] width 465 height 35
select select "1 Litre"
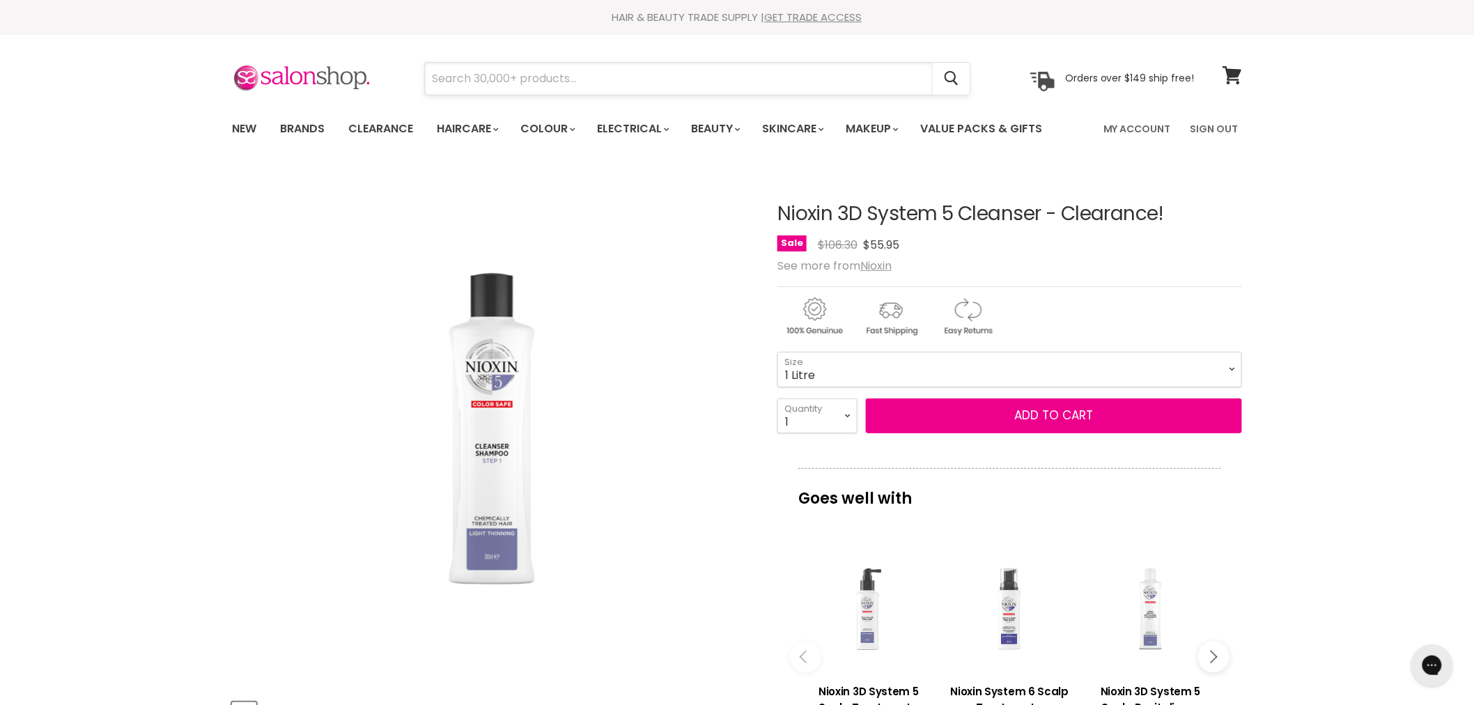
paste input "Nioxin 3D System 5 Scalp Treatment - Clearance!"
type input "Nioxin 3D System 5 Scalp Treatment - Clearance!"
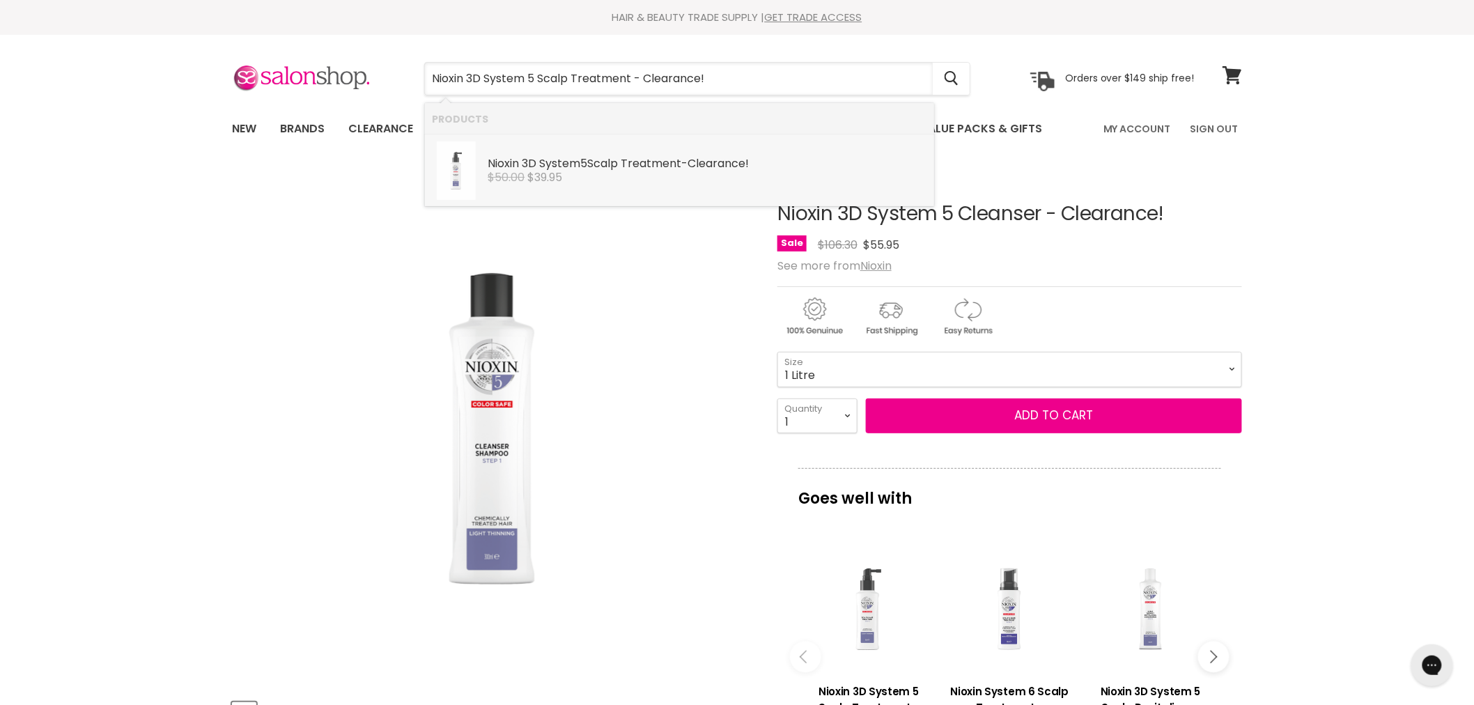
click at [594, 162] on div "Nioxin 3D System 5 Scalp Treatment - Clearance!" at bounding box center [708, 164] width 440 height 15
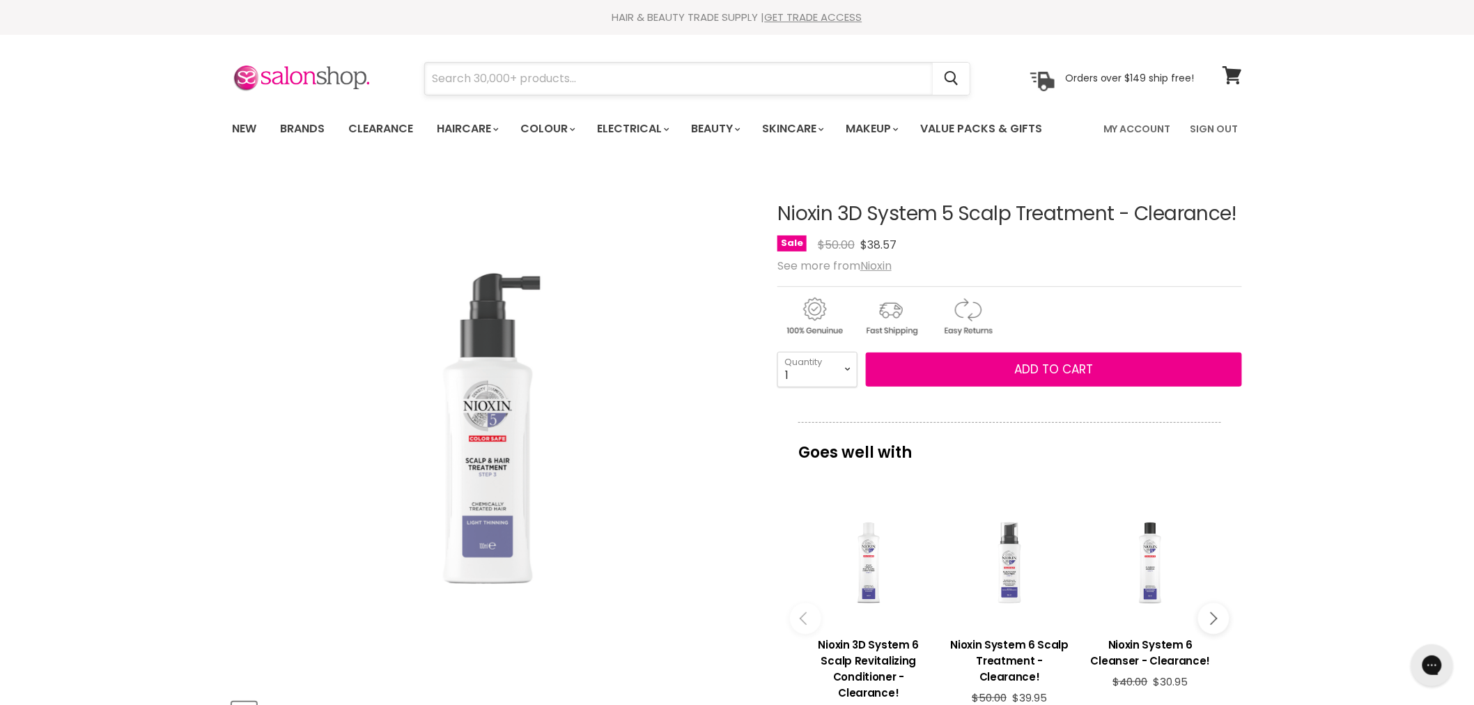
click at [573, 80] on input "Search" at bounding box center [679, 79] width 508 height 32
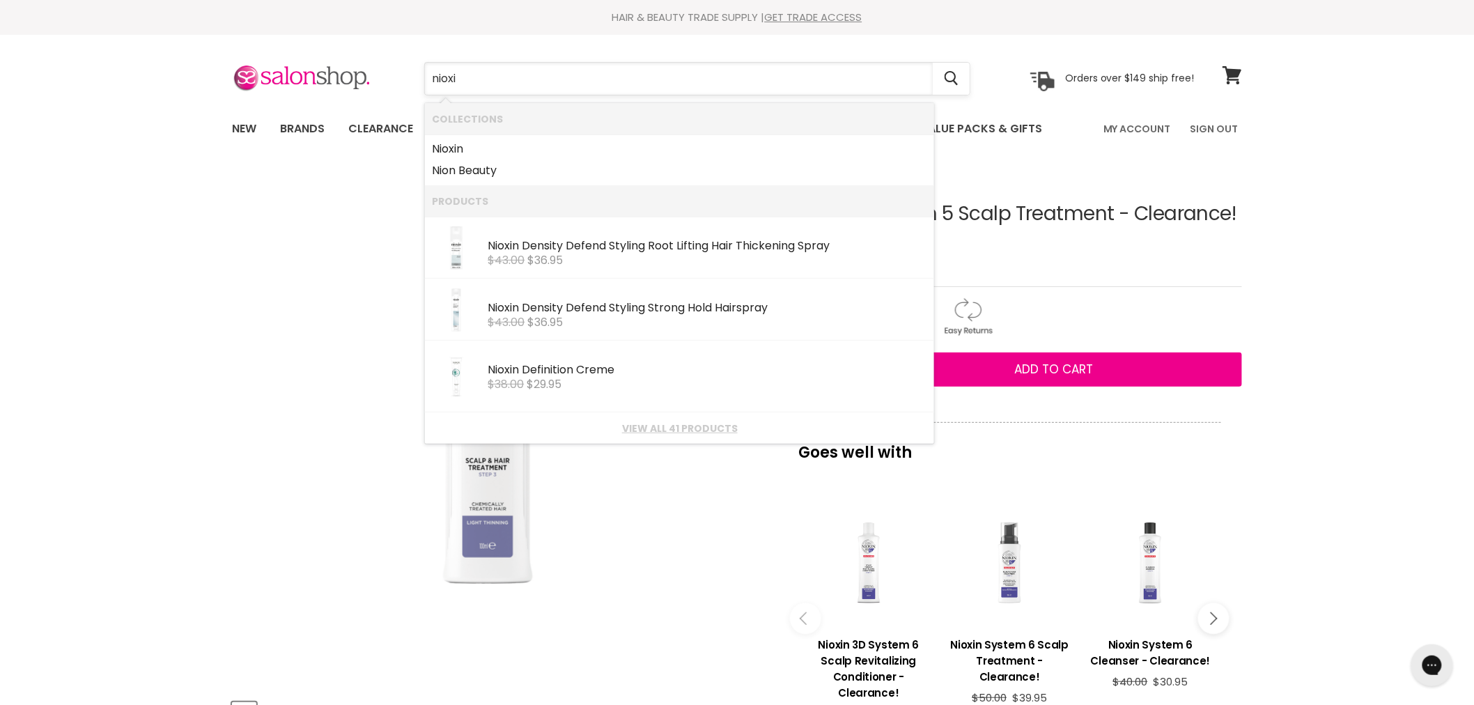
type input "nioxin"
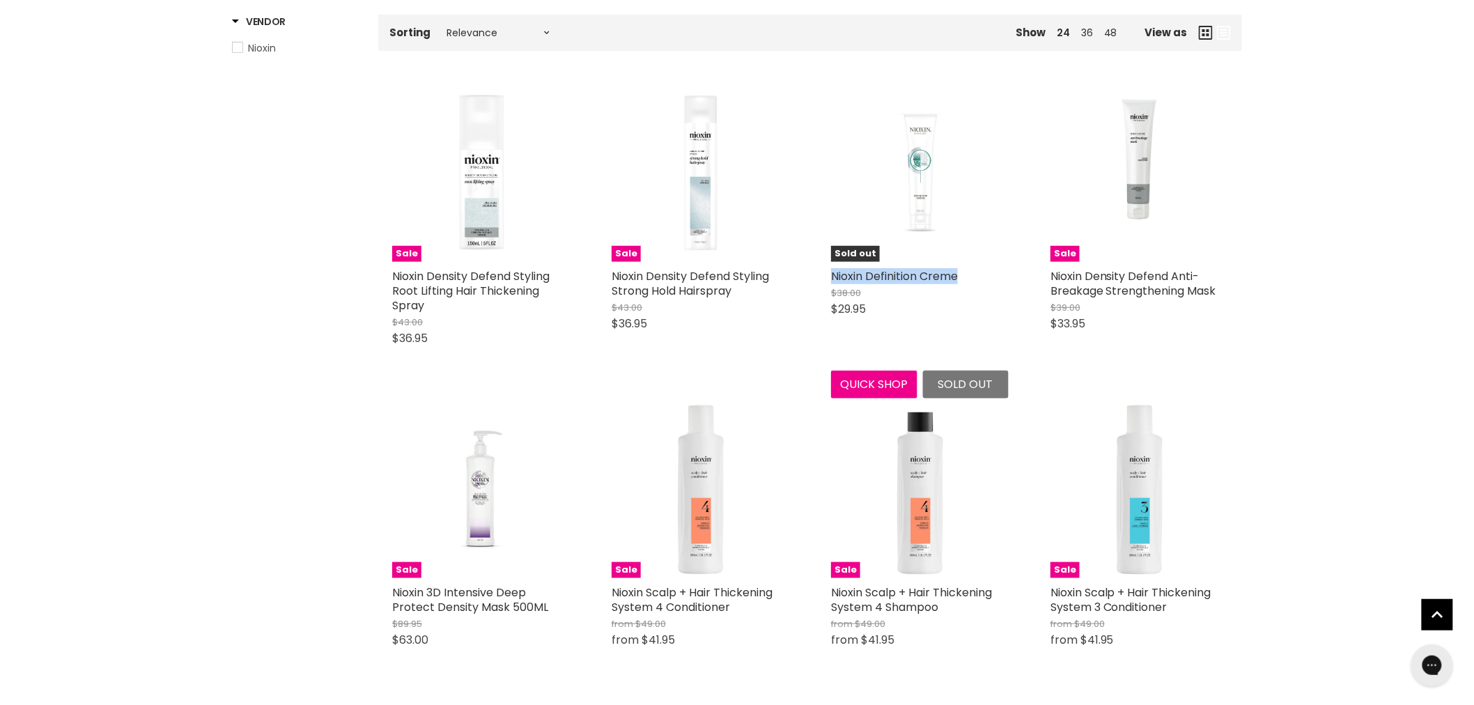
drag, startPoint x: 970, startPoint y: 277, endPoint x: 829, endPoint y: 277, distance: 140.7
click at [829, 277] on div "Sold out Nioxin Definition Creme $38.00 $29.95 Nioxin Quick shop Sold out" at bounding box center [919, 241] width 205 height 342
copy link "Nioxin Definition Creme"
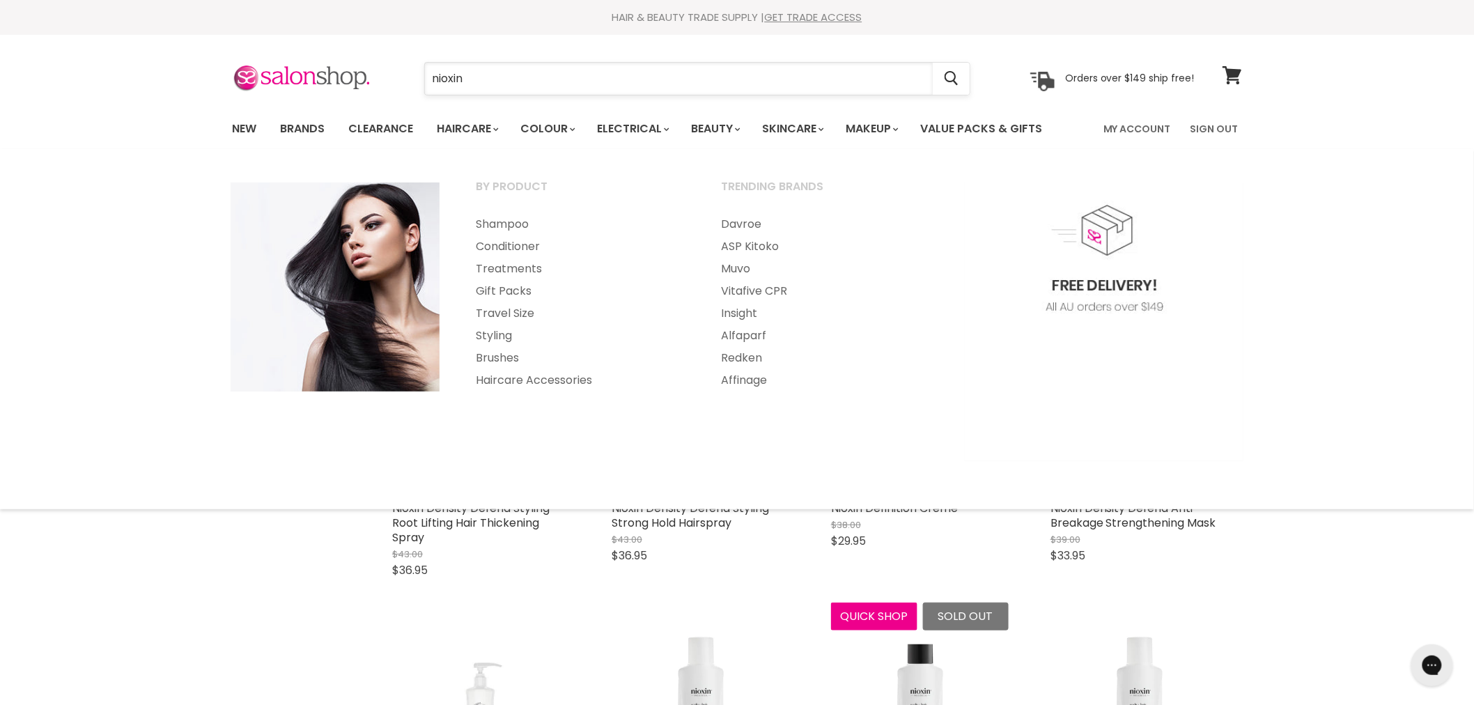
click at [516, 84] on input "nioxin" at bounding box center [679, 79] width 508 height 32
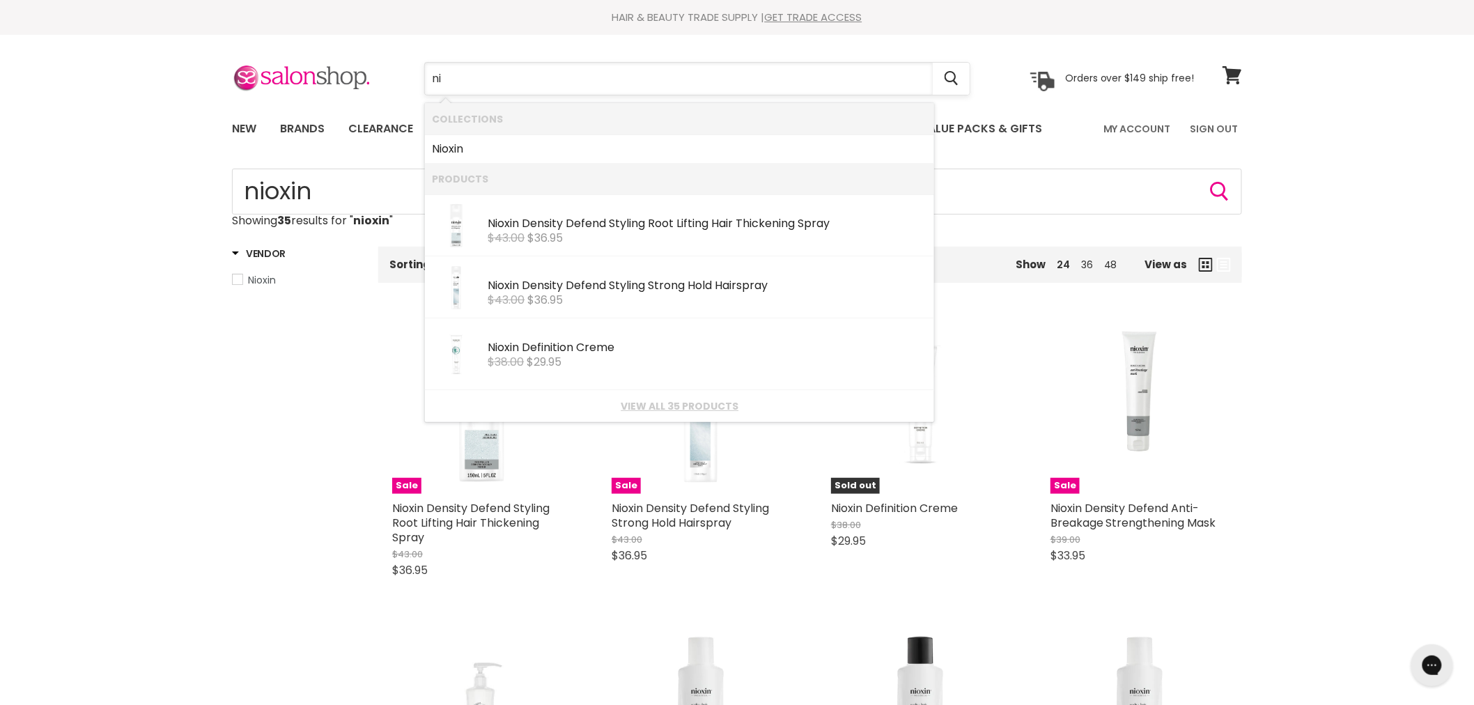
type input "n"
type input "bondi boost"
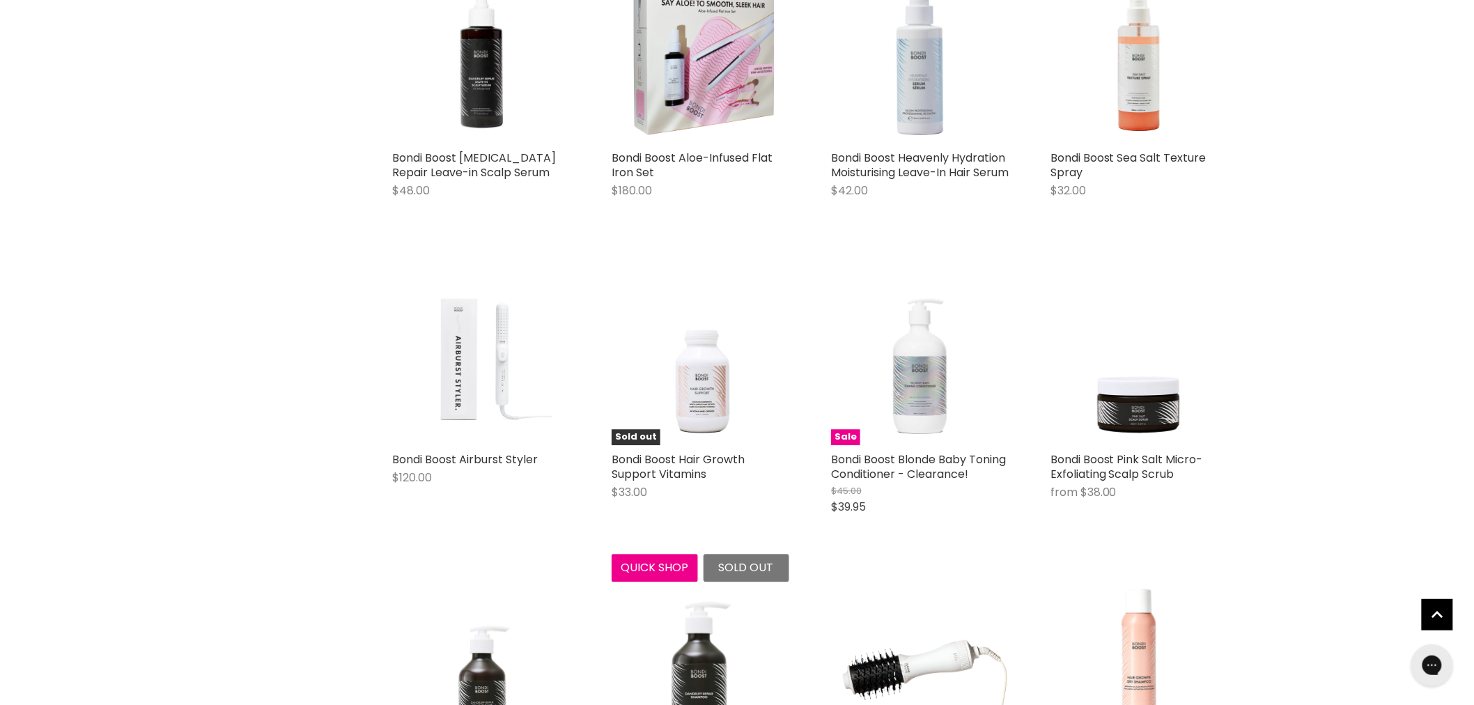
scroll to position [1238, 0]
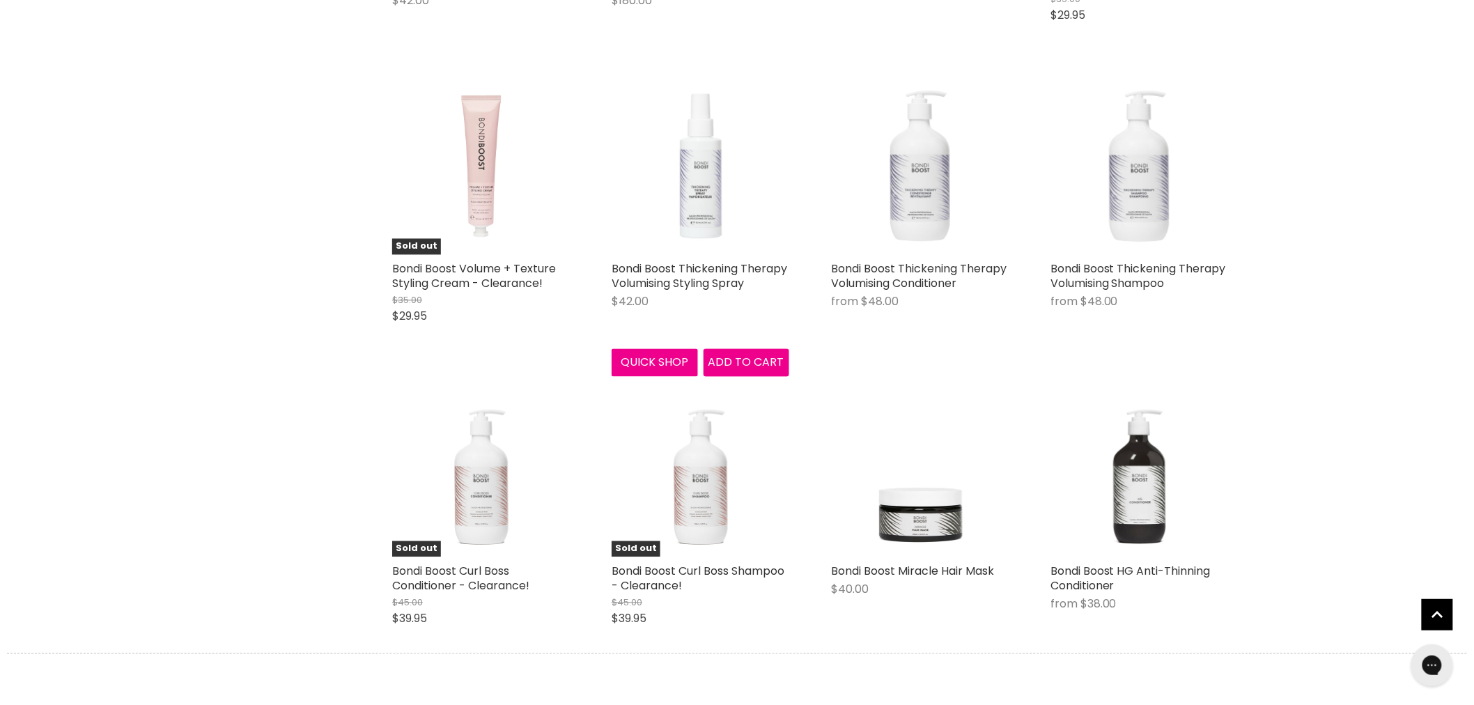
scroll to position [3250, 0]
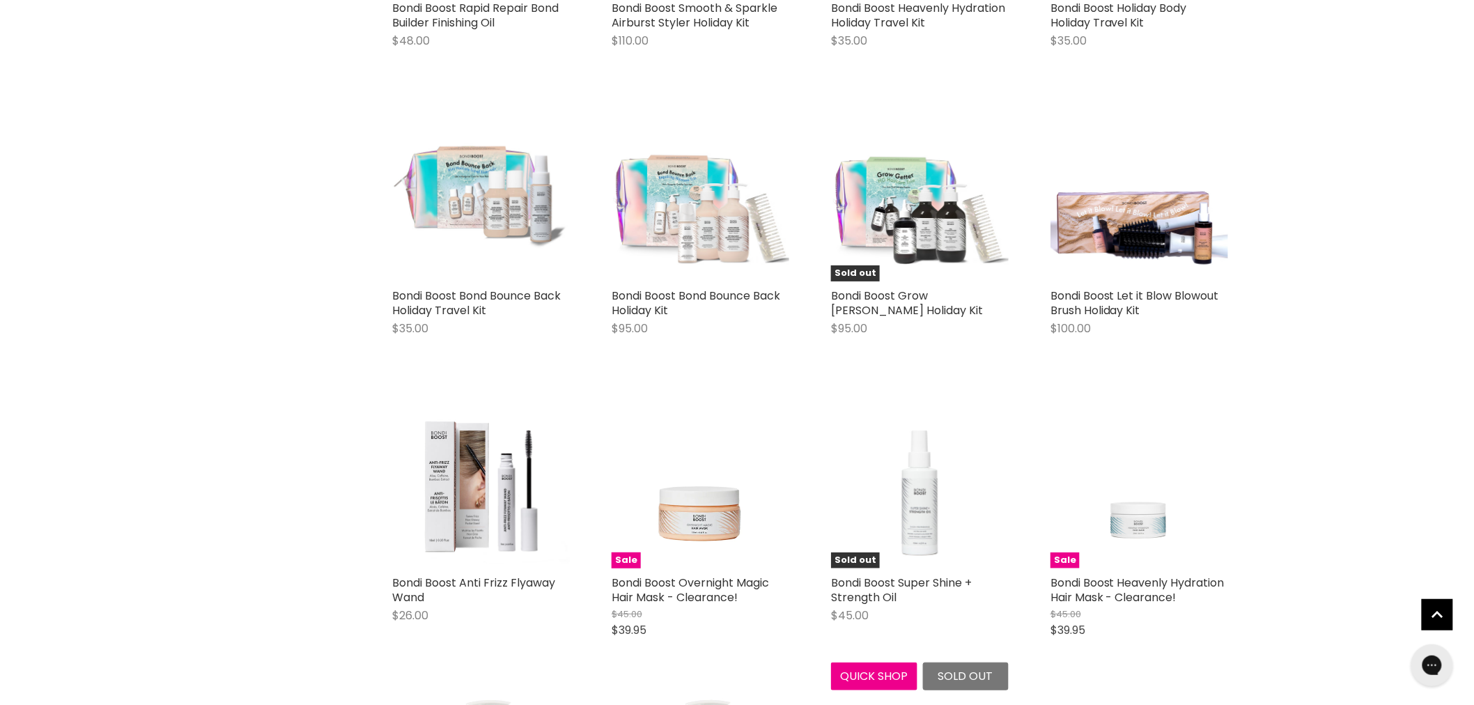
scroll to position [4411, 0]
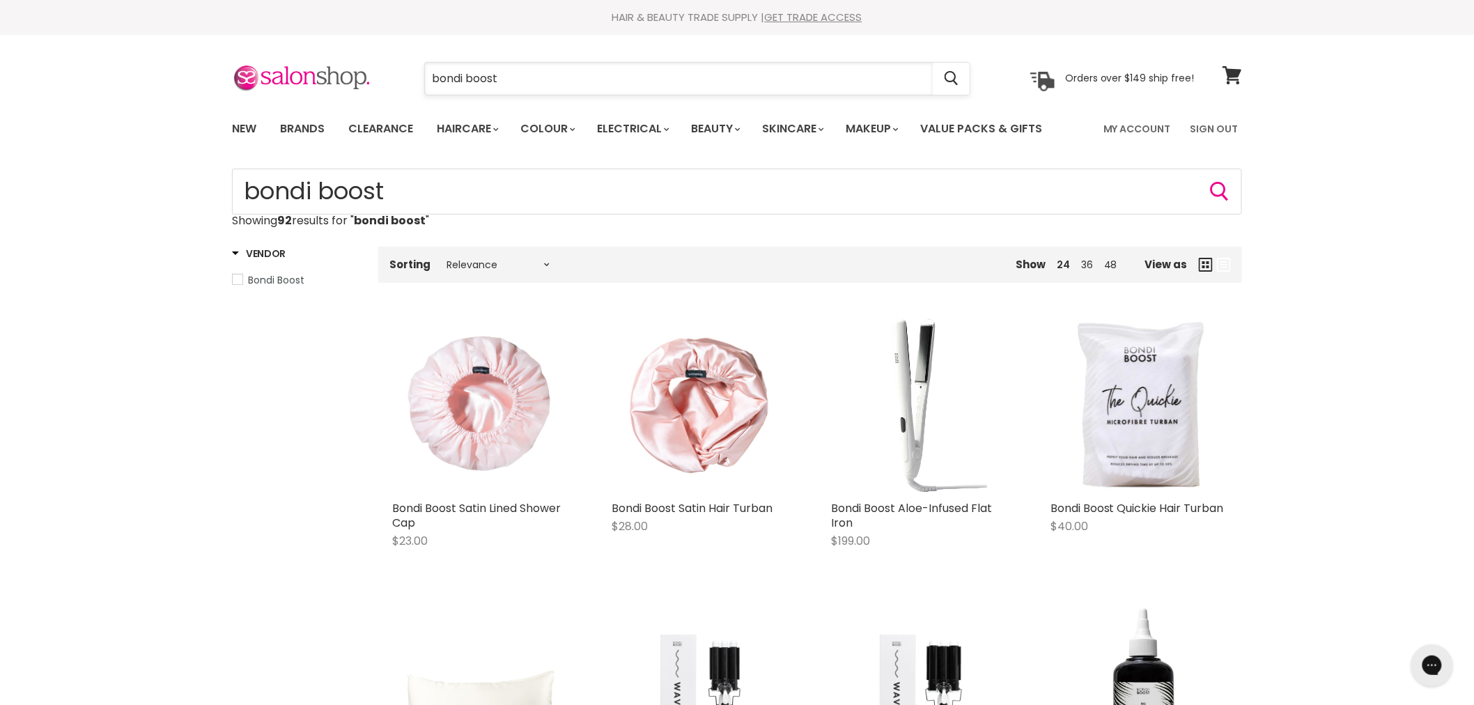
click at [510, 77] on input "bondi boost" at bounding box center [679, 79] width 508 height 32
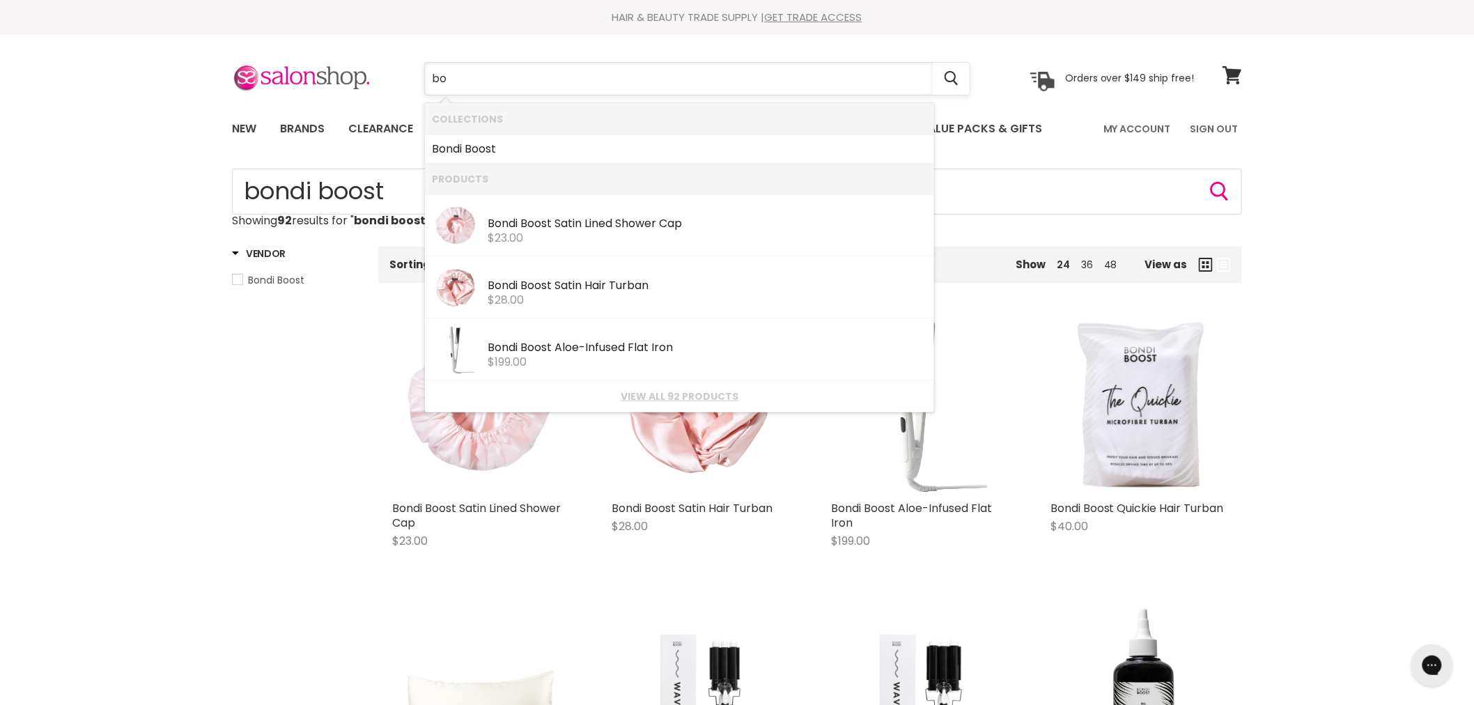
type input "b"
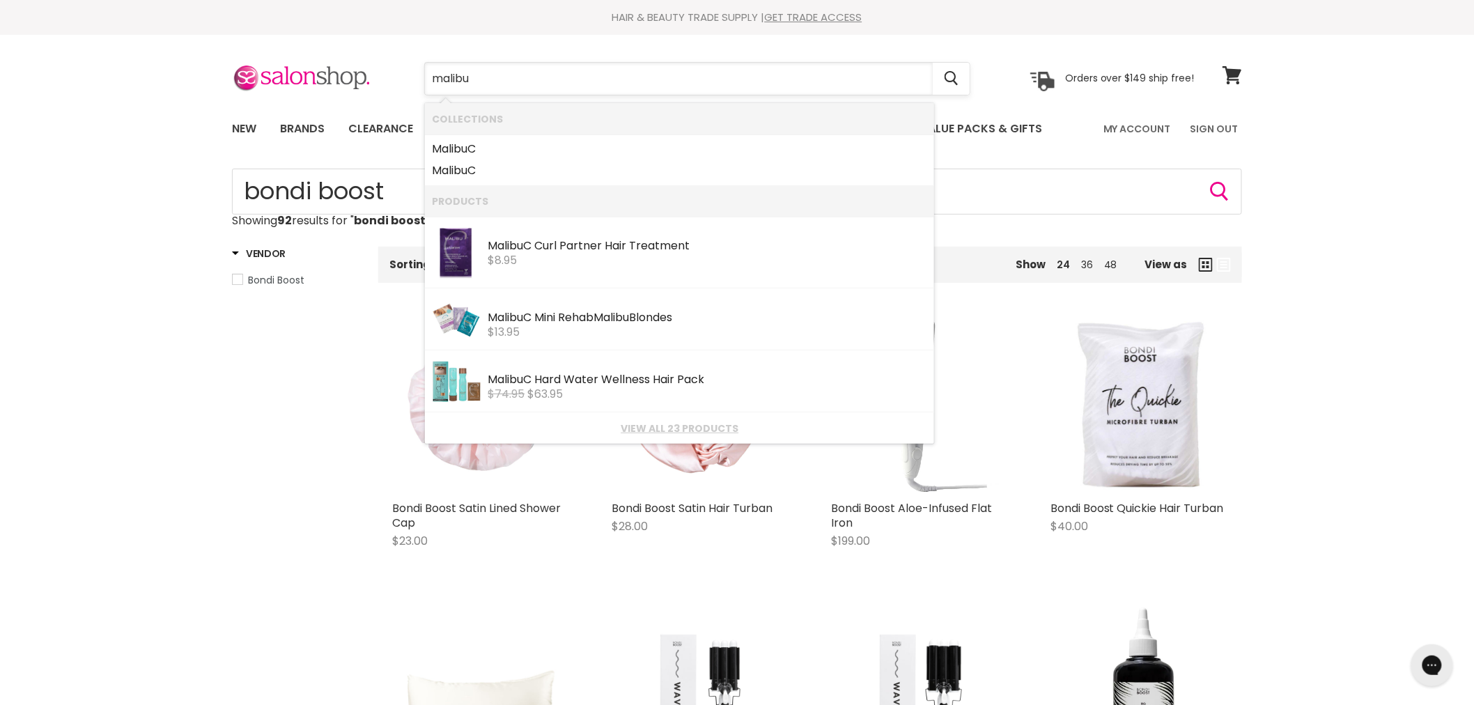
type input "malibu c"
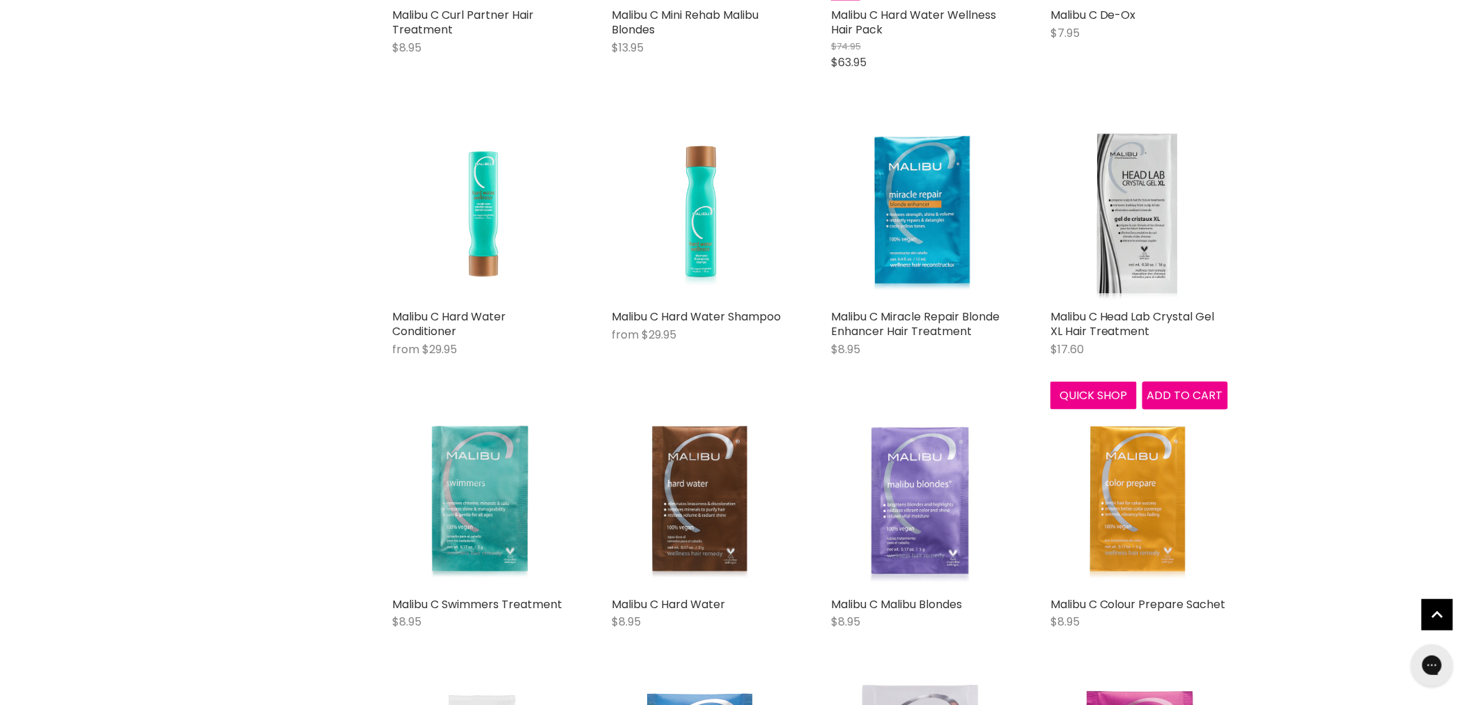
scroll to position [155, 0]
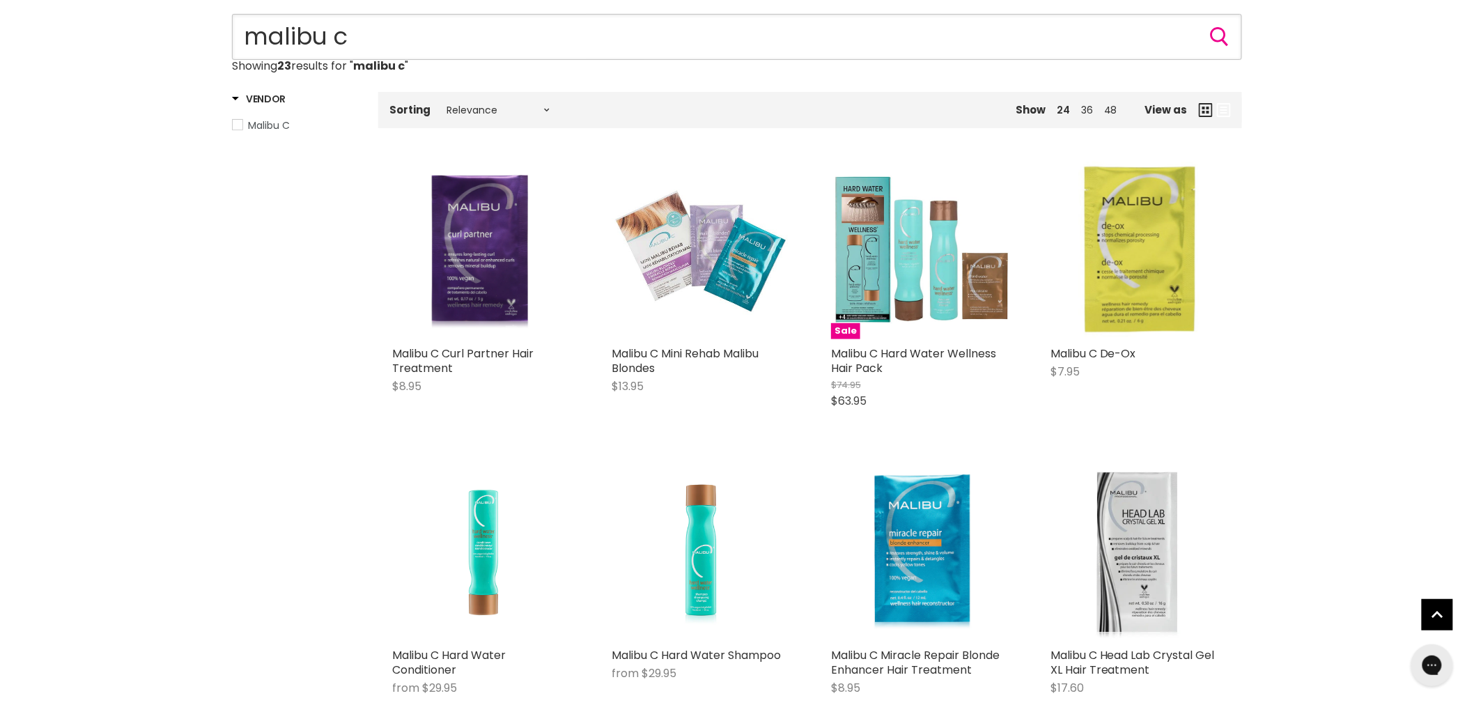
drag, startPoint x: 356, startPoint y: 42, endPoint x: 245, endPoint y: 42, distance: 111.5
click at [245, 42] on input "malibu c" at bounding box center [737, 37] width 1010 height 46
paste input "Wella SP Smoothen Mask"
type input "Wella SP Smoothen Mask"
